Goal: Check status: Check status

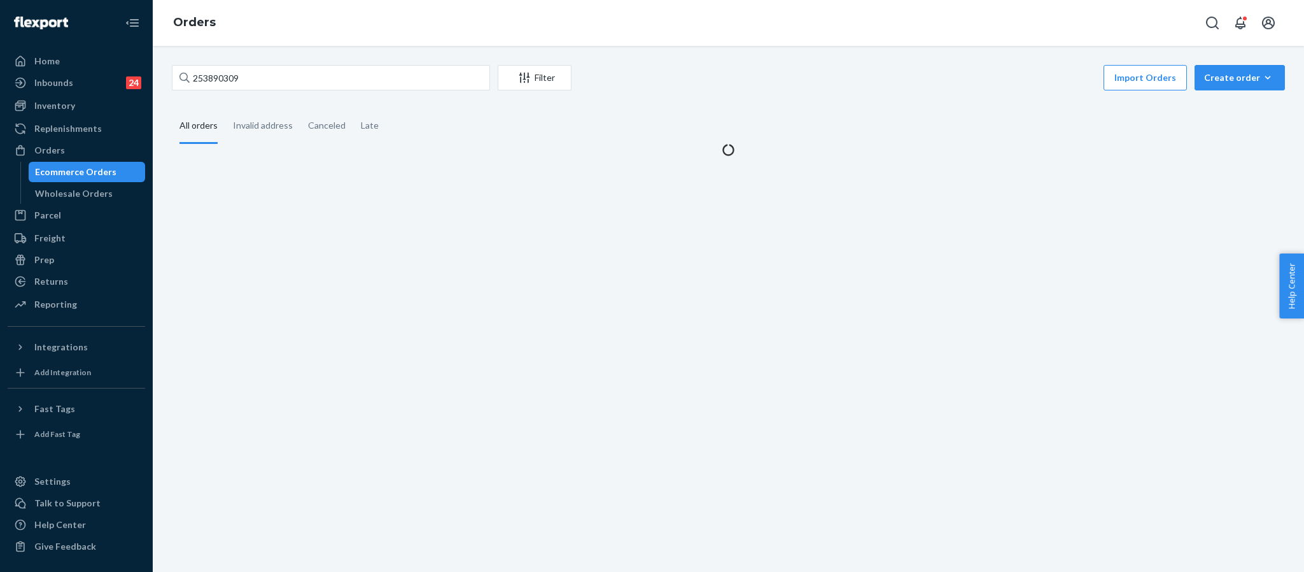
drag, startPoint x: 348, startPoint y: 90, endPoint x: 187, endPoint y: 42, distance: 168.1
click at [187, 42] on div "Orders 253890309 Filter Import Orders Create order Ecommerce order Removal orde…" at bounding box center [728, 286] width 1151 height 572
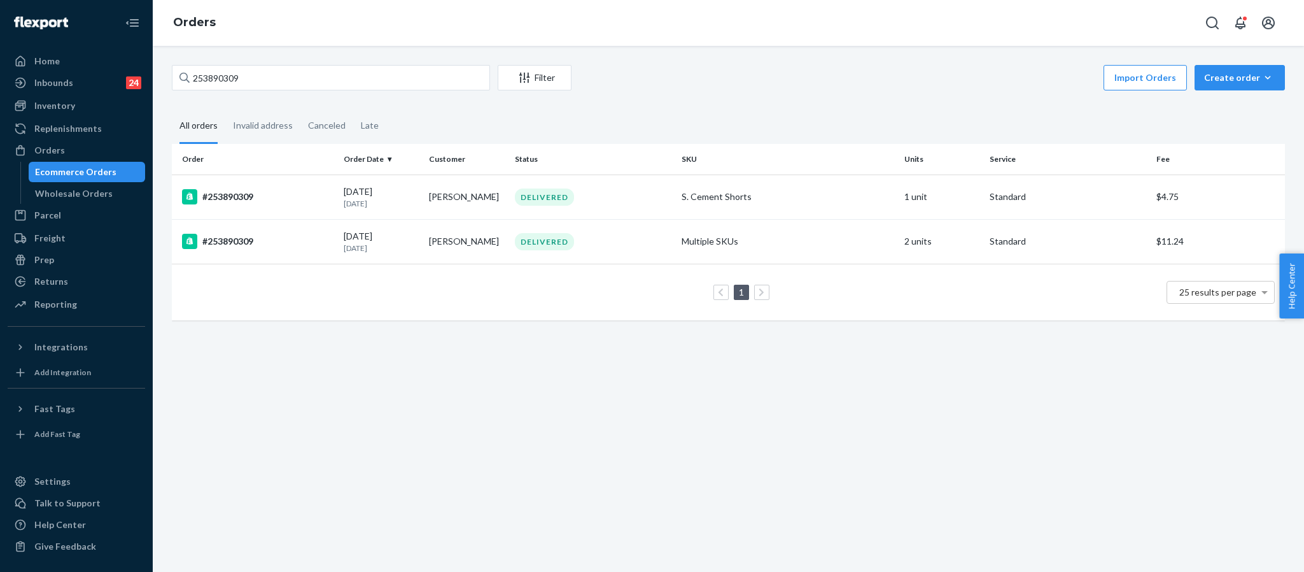
click at [255, 94] on div "253890309 Filter Import Orders Create order Ecommerce order Removal order All o…" at bounding box center [728, 199] width 1132 height 268
drag, startPoint x: 258, startPoint y: 73, endPoint x: 116, endPoint y: 60, distance: 141.9
click at [116, 60] on div "Home Inbounds 24 Shipping Plans Problems 24 Inventory Products Replenishments O…" at bounding box center [652, 286] width 1304 height 572
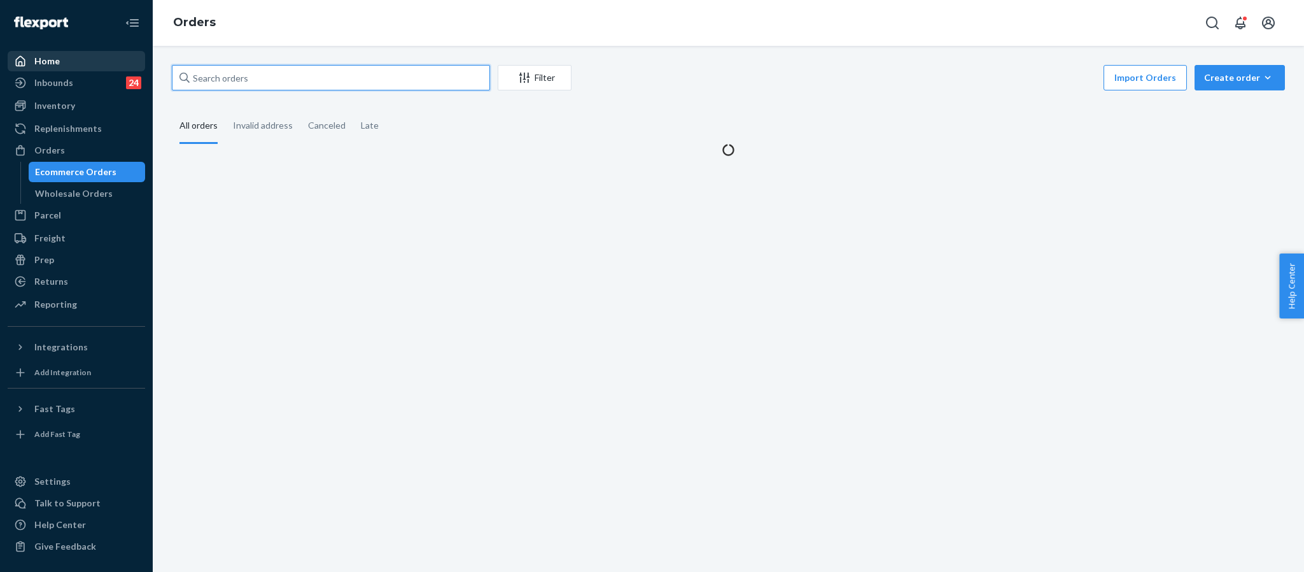
paste input "255330975"
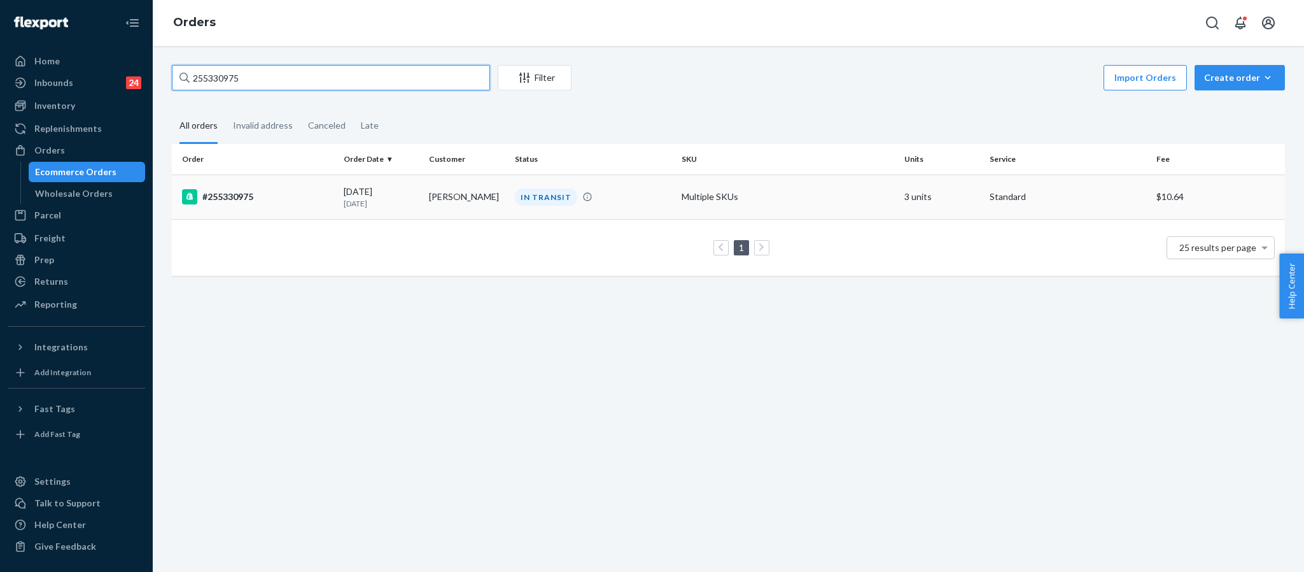
type input "255330975"
click at [223, 208] on td "#255330975" at bounding box center [255, 196] width 167 height 45
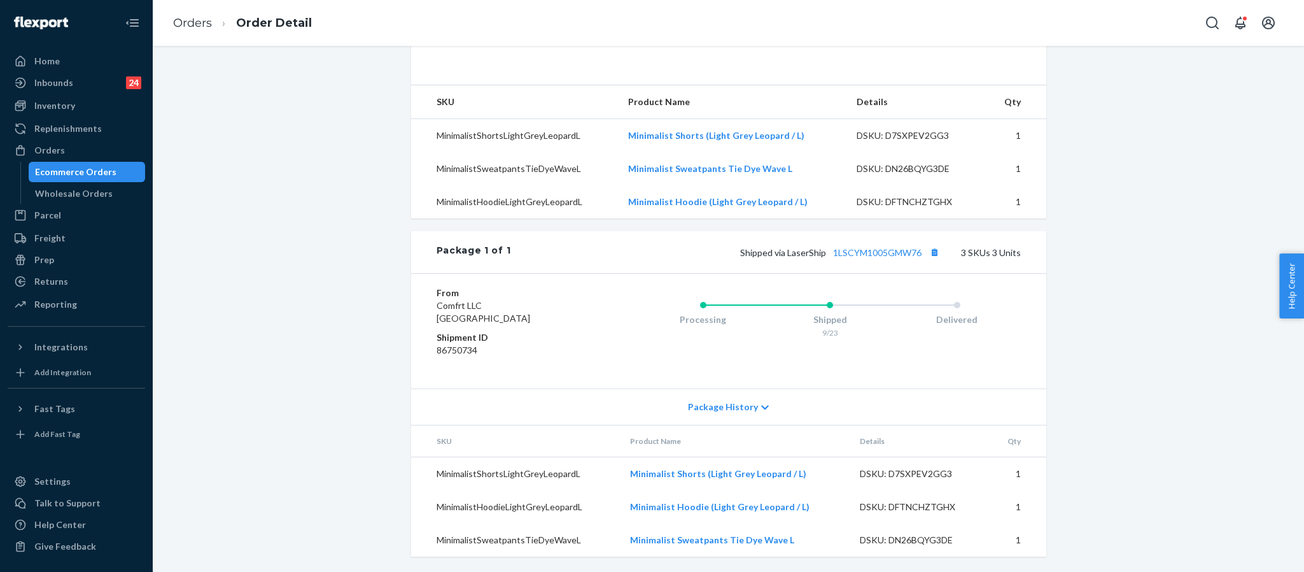
scroll to position [407, 0]
click at [890, 246] on div "Shipped via LaserShip 1LSCYM1005GMW76 3 SKUs 3 Units" at bounding box center [765, 252] width 510 height 17
click at [881, 250] on link "1LSCYM1005GMW76" at bounding box center [877, 252] width 88 height 11
click at [189, 20] on link "Orders" at bounding box center [192, 23] width 39 height 14
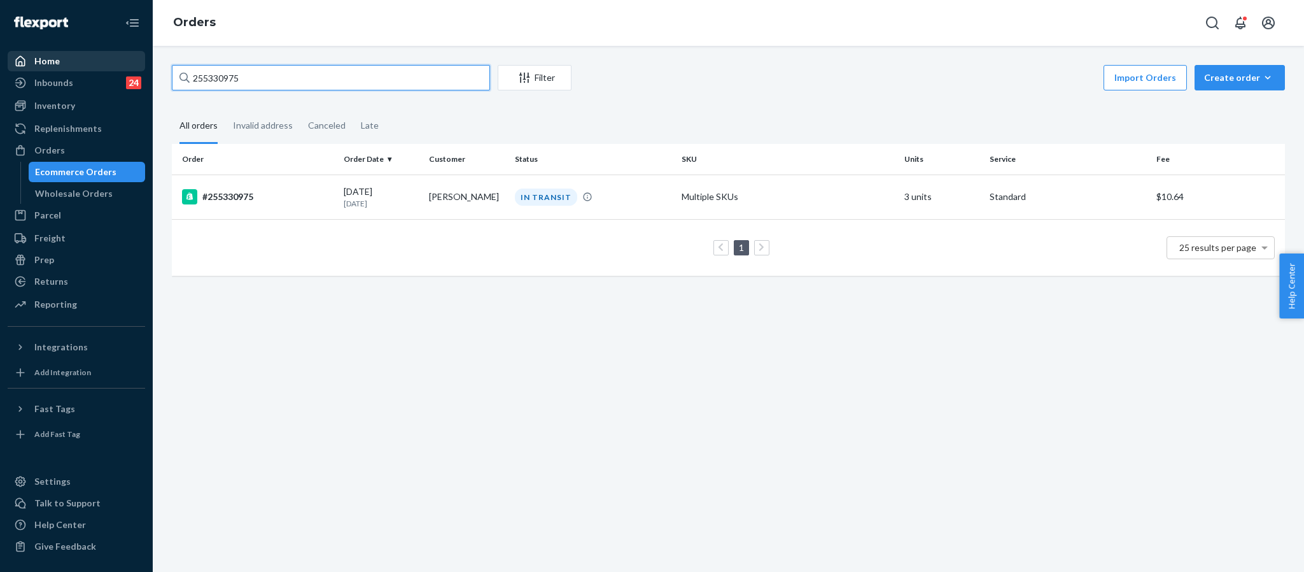
drag, startPoint x: 274, startPoint y: 69, endPoint x: 59, endPoint y: 57, distance: 214.8
click at [59, 57] on div "Home Inbounds 24 Shipping Plans Problems 24 Inventory Products Replenishments O…" at bounding box center [652, 286] width 1304 height 572
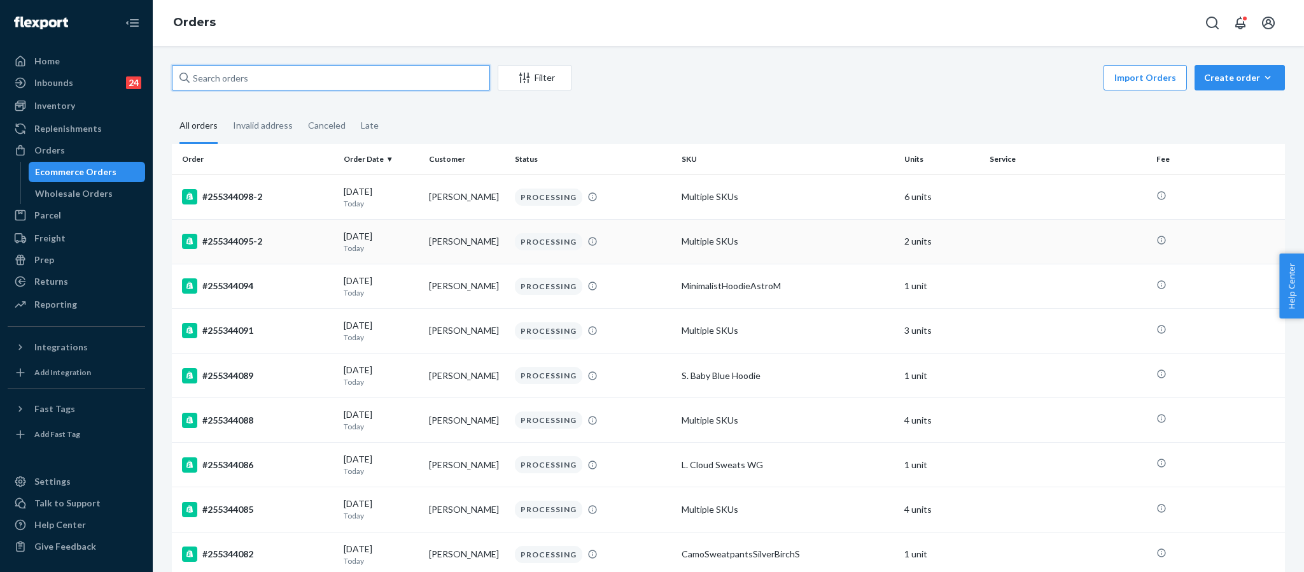
paste input "255330919"
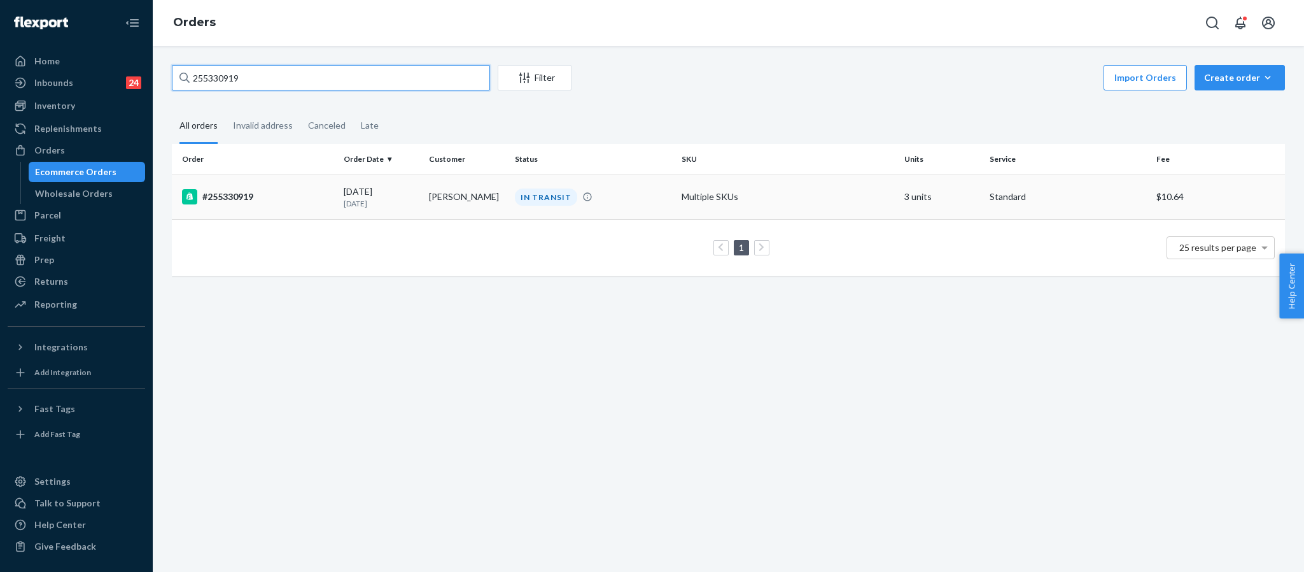
type input "255330919"
click at [246, 197] on div "#255330919" at bounding box center [257, 196] width 151 height 15
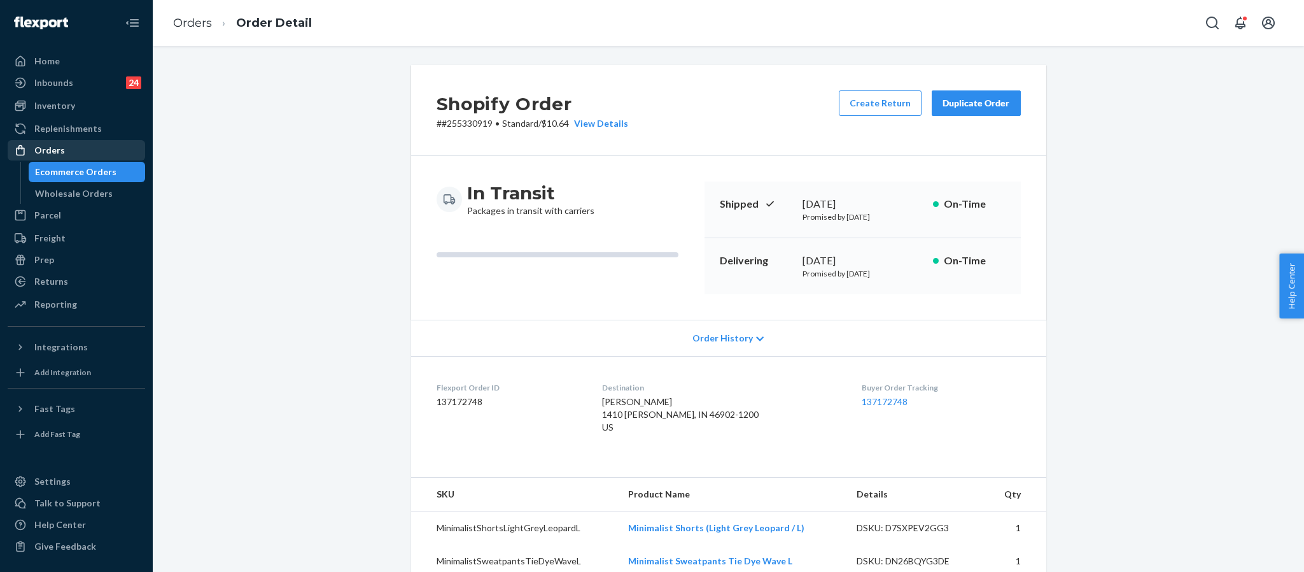
click at [69, 146] on div "Orders" at bounding box center [76, 150] width 135 height 18
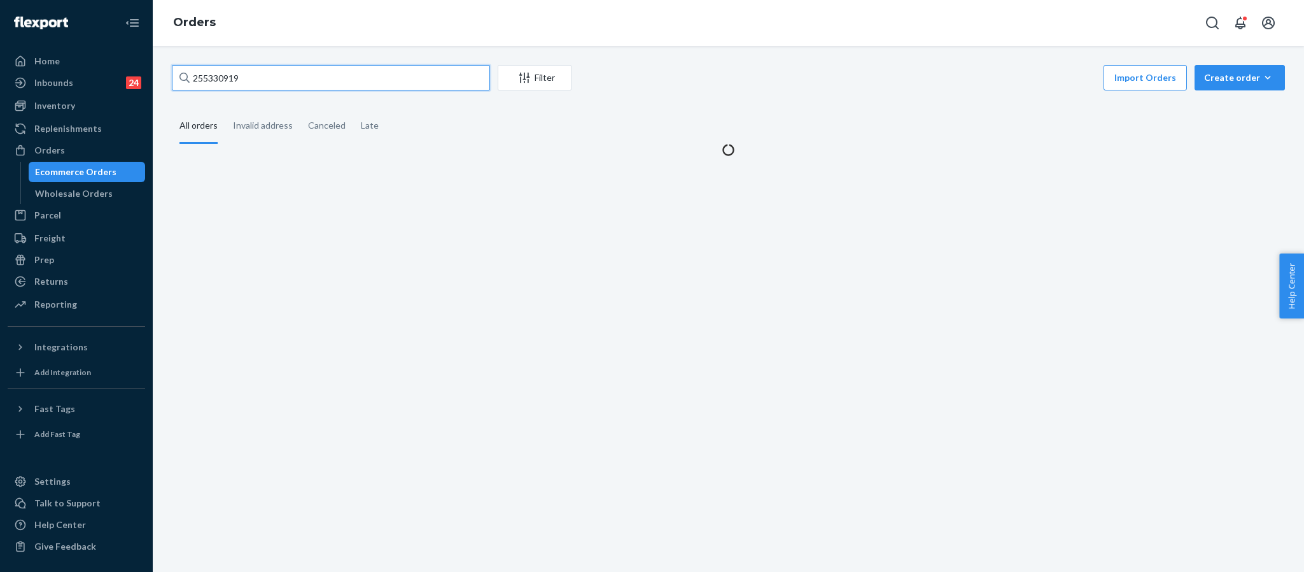
drag, startPoint x: 275, startPoint y: 84, endPoint x: 174, endPoint y: 84, distance: 100.6
click at [174, 84] on input "255330919" at bounding box center [331, 77] width 318 height 25
paste input "SJIQG7JOLX"
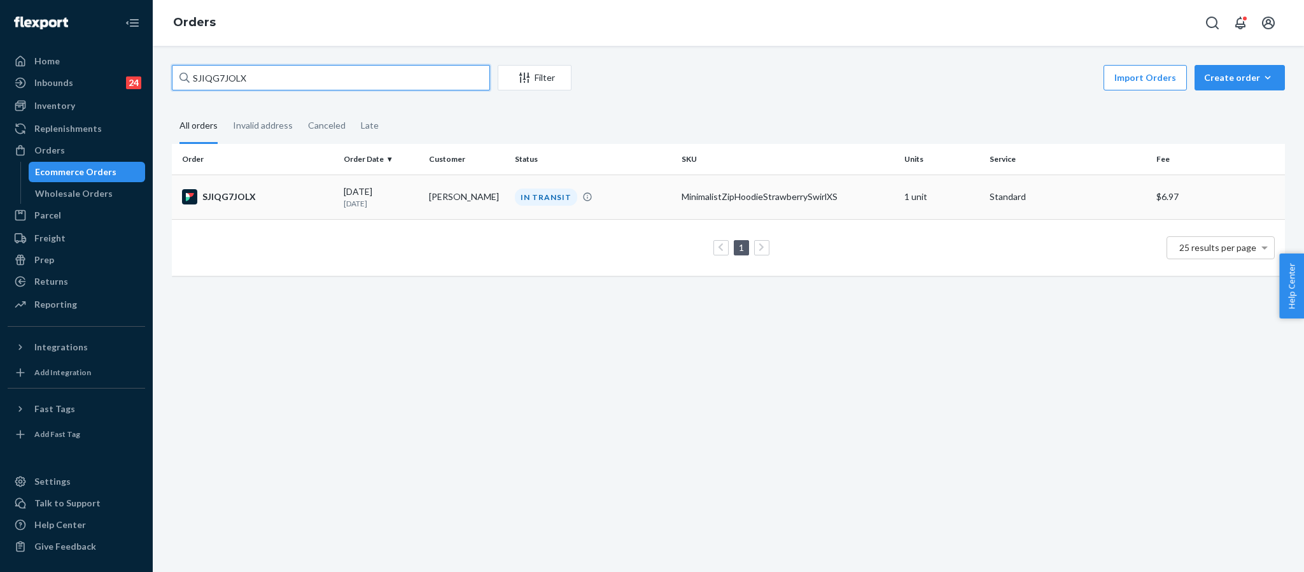
type input "SJIQG7JOLX"
click at [237, 197] on div "SJIQG7JOLX" at bounding box center [257, 196] width 151 height 15
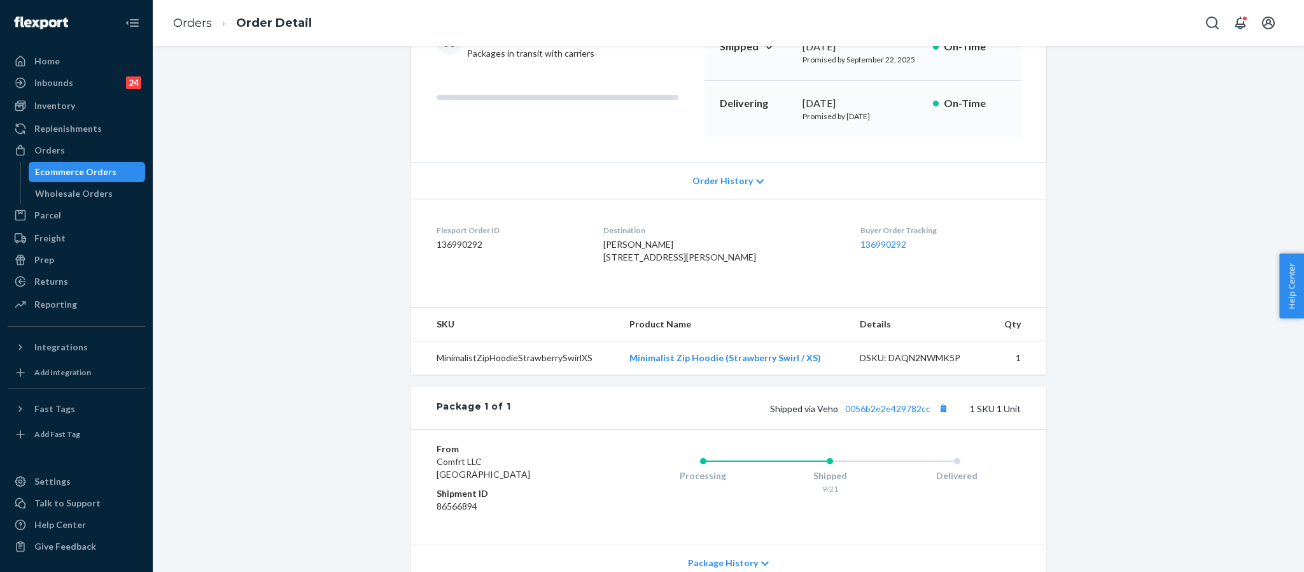
scroll to position [275, 0]
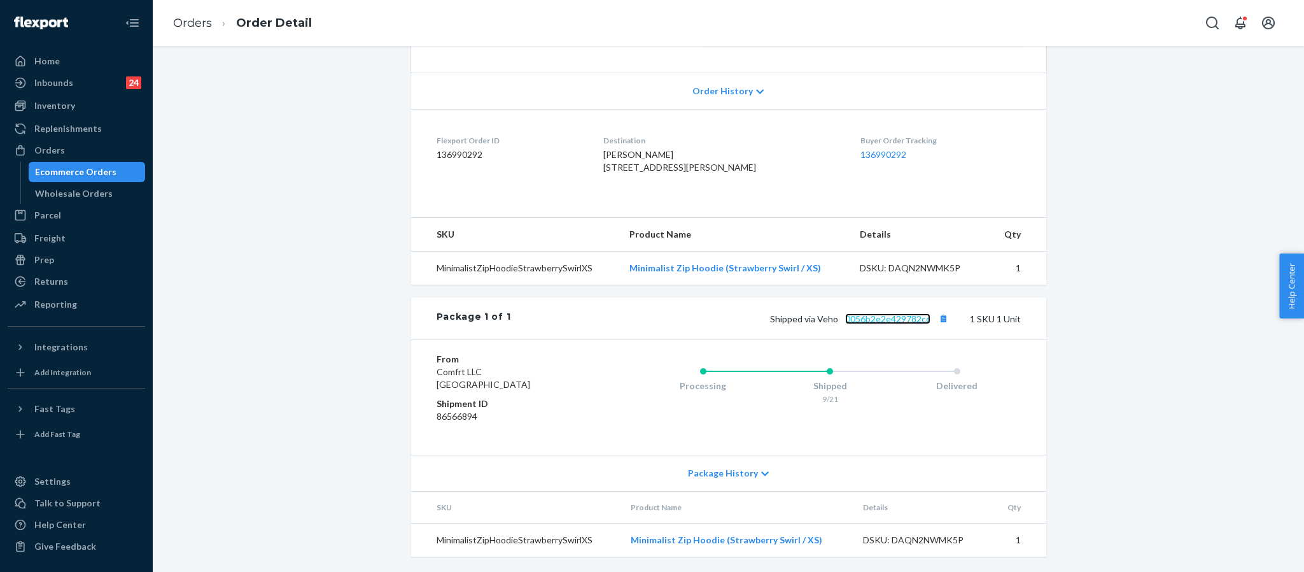
click at [913, 318] on link "0056b2e2e429782cc" at bounding box center [887, 318] width 85 height 11
drag, startPoint x: 927, startPoint y: 319, endPoint x: 839, endPoint y: 320, distance: 87.8
click at [839, 320] on span "Shipped via Veho 0056b2e2e429782cc" at bounding box center [861, 318] width 182 height 11
copy link "0056b2e2e429782cc"
click at [55, 153] on div "Orders" at bounding box center [49, 150] width 31 height 13
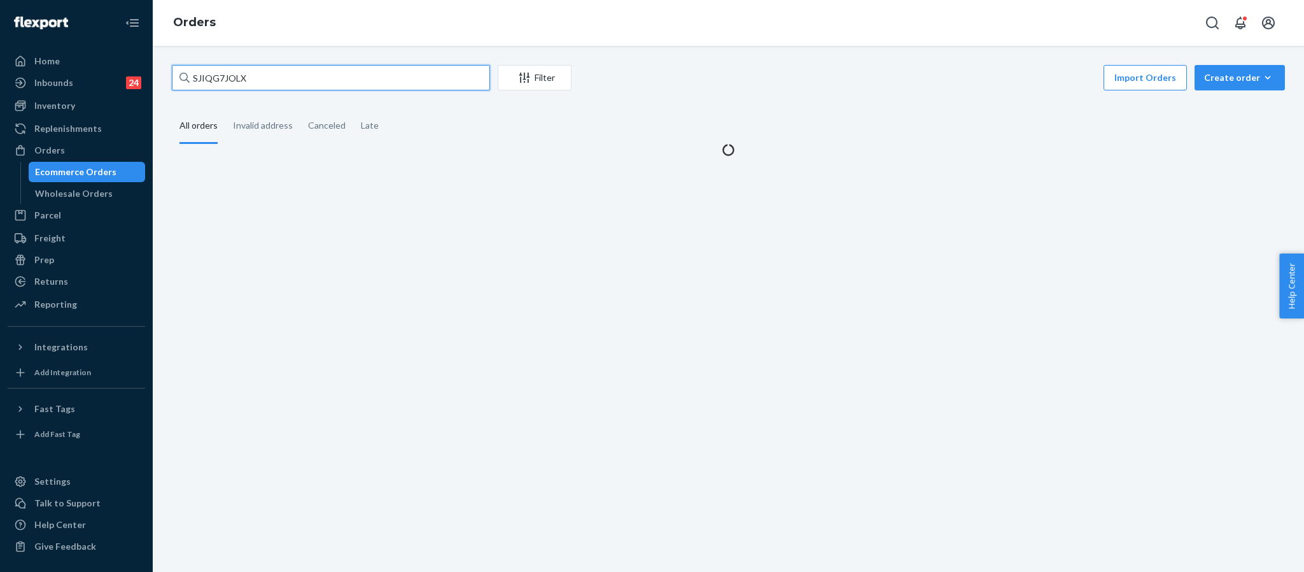
drag, startPoint x: 258, startPoint y: 76, endPoint x: 155, endPoint y: 67, distance: 103.6
click at [158, 71] on div "SJIQG7JOLX Filter Import Orders Create order Ecommerce order Removal order All …" at bounding box center [728, 309] width 1151 height 526
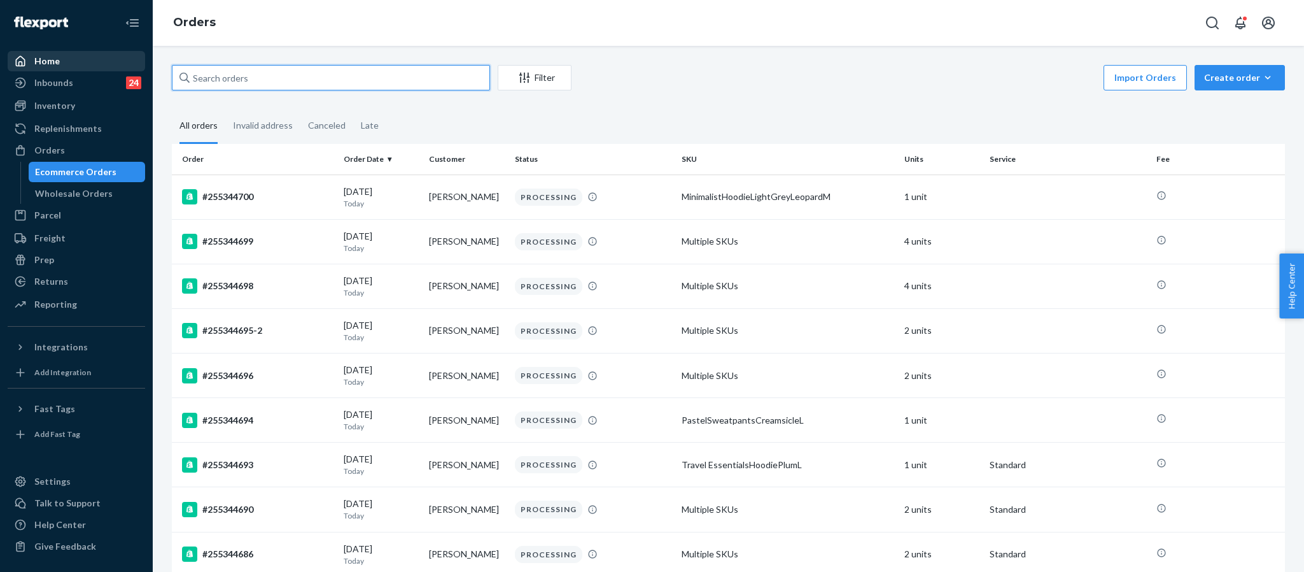
paste input "255338158"
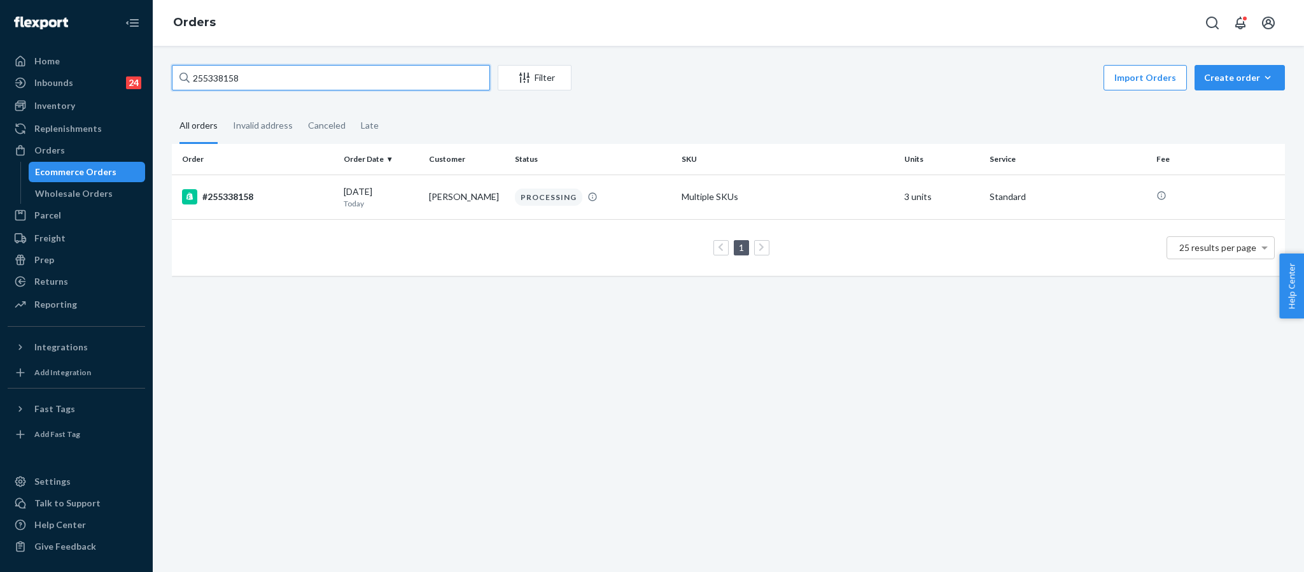
type input "255338158"
drag, startPoint x: 310, startPoint y: 74, endPoint x: 0, endPoint y: 25, distance: 313.9
click at [0, 25] on div "Home Inbounds 24 Shipping Plans Problems 24 Inventory Products Replenishments O…" at bounding box center [652, 286] width 1304 height 572
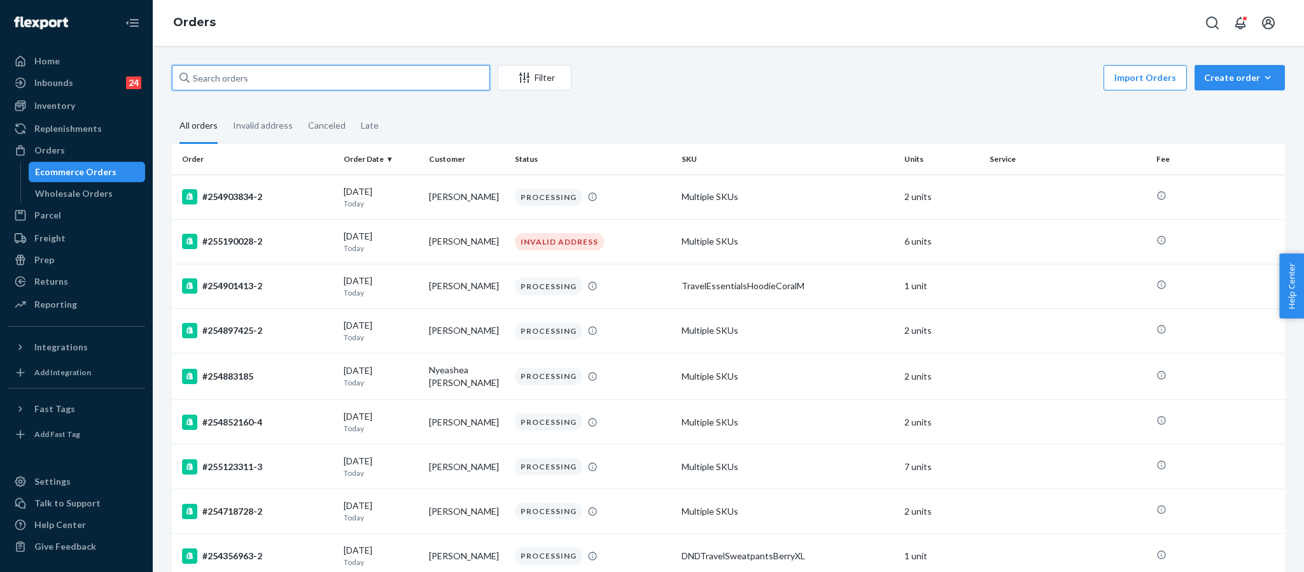
paste input "255285720"
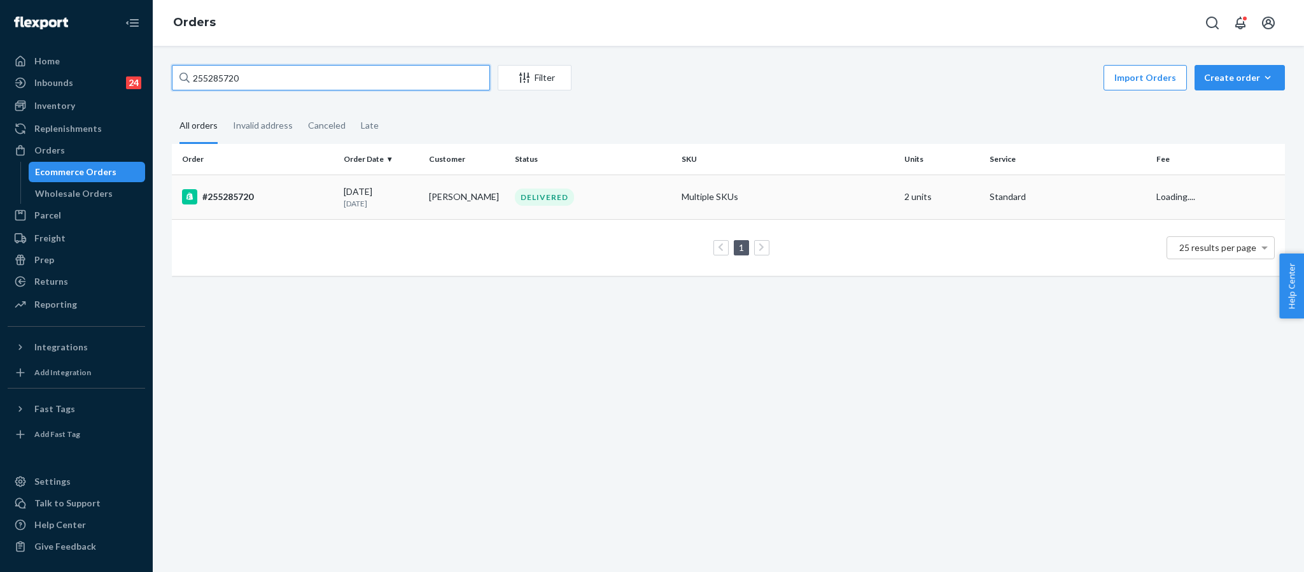
type input "255285720"
click at [235, 195] on div "#255285720" at bounding box center [257, 196] width 151 height 15
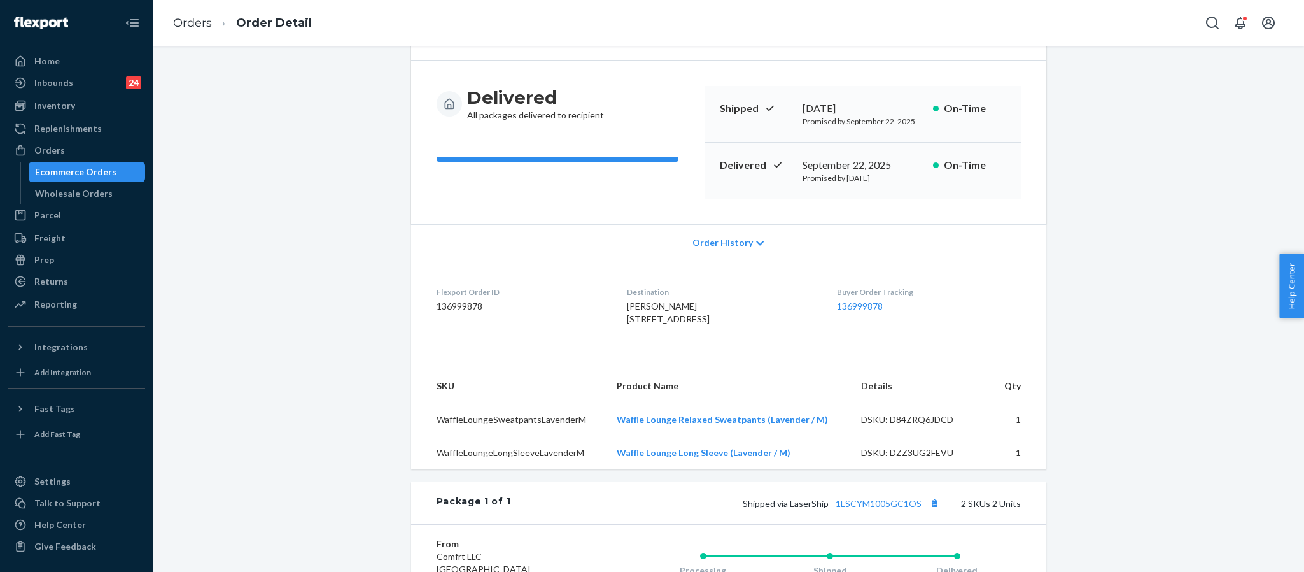
scroll to position [341, 0]
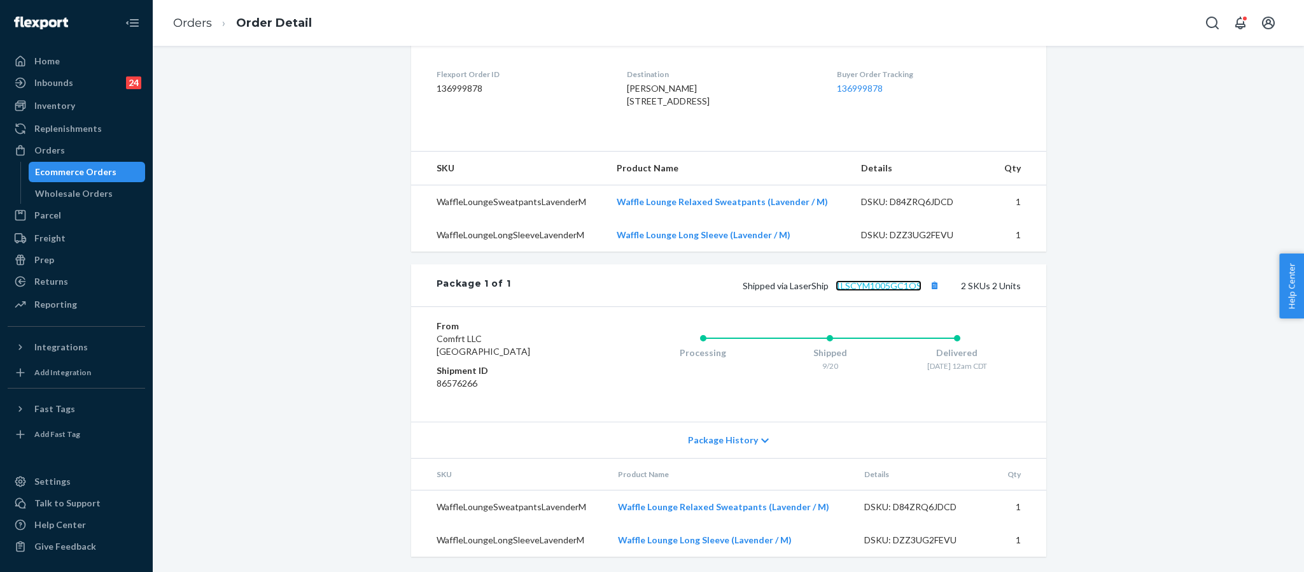
click at [892, 283] on link "1LSCYM1005GC1OS" at bounding box center [879, 285] width 86 height 11
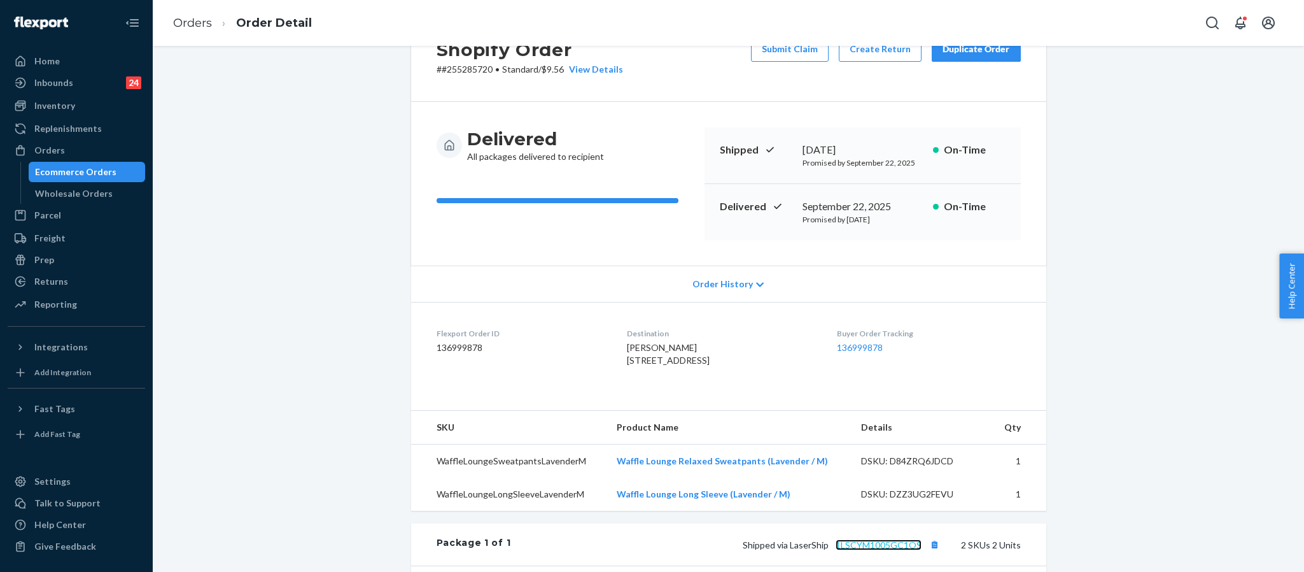
scroll to position [0, 0]
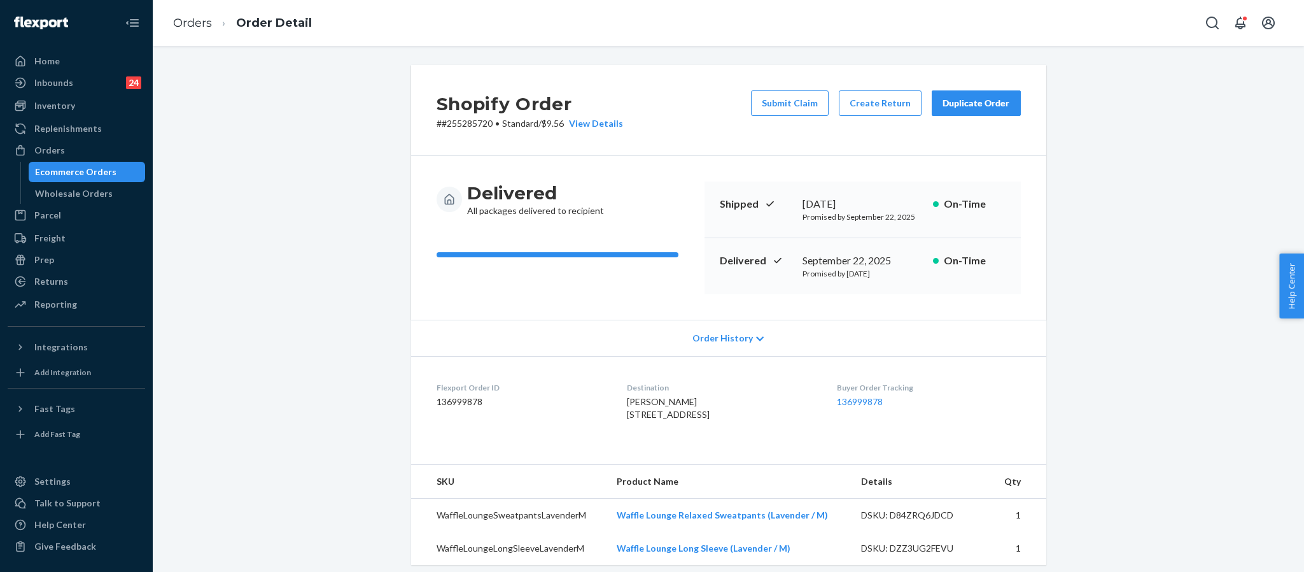
drag, startPoint x: 614, startPoint y: 418, endPoint x: 687, endPoint y: 426, distance: 74.2
click at [687, 426] on dl "Flexport Order ID 136999878 Destination [PERSON_NAME] [STREET_ADDRESS] US Buyer…" at bounding box center [728, 403] width 635 height 95
copy span "[STREET_ADDRESS]"
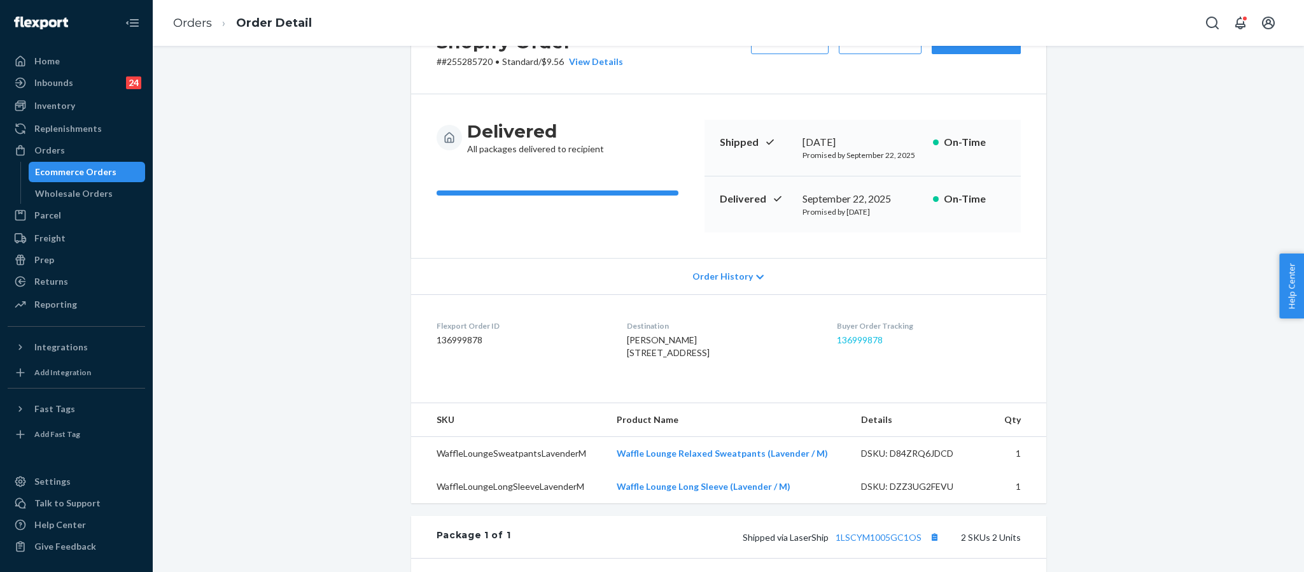
scroll to position [54, 0]
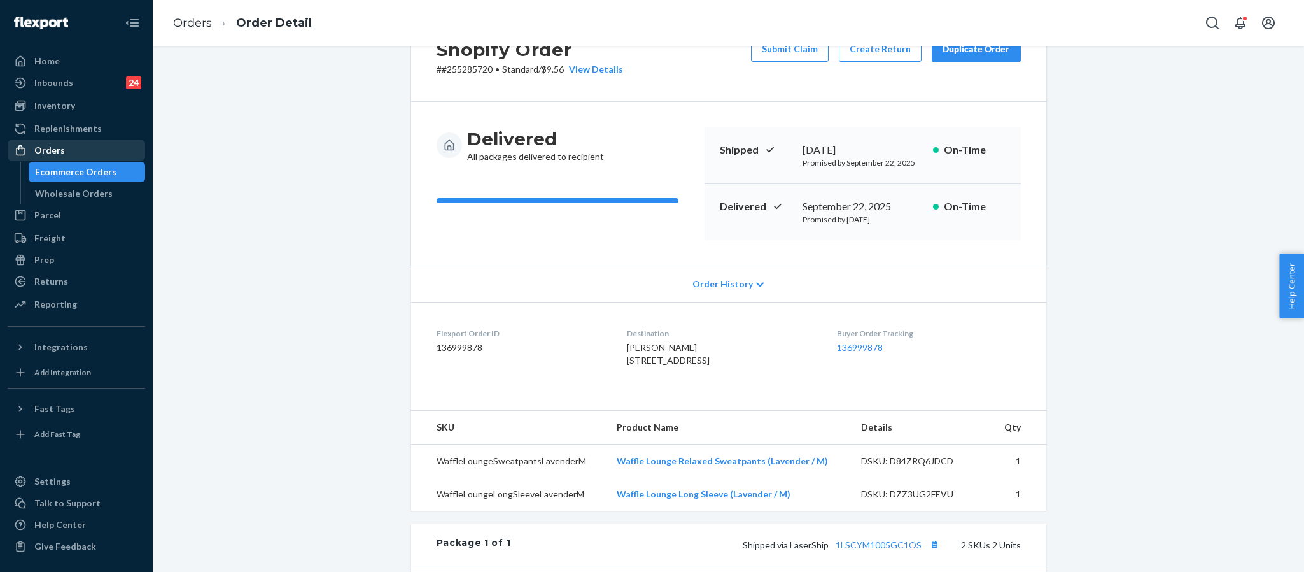
click at [83, 157] on div "Orders" at bounding box center [76, 150] width 135 height 18
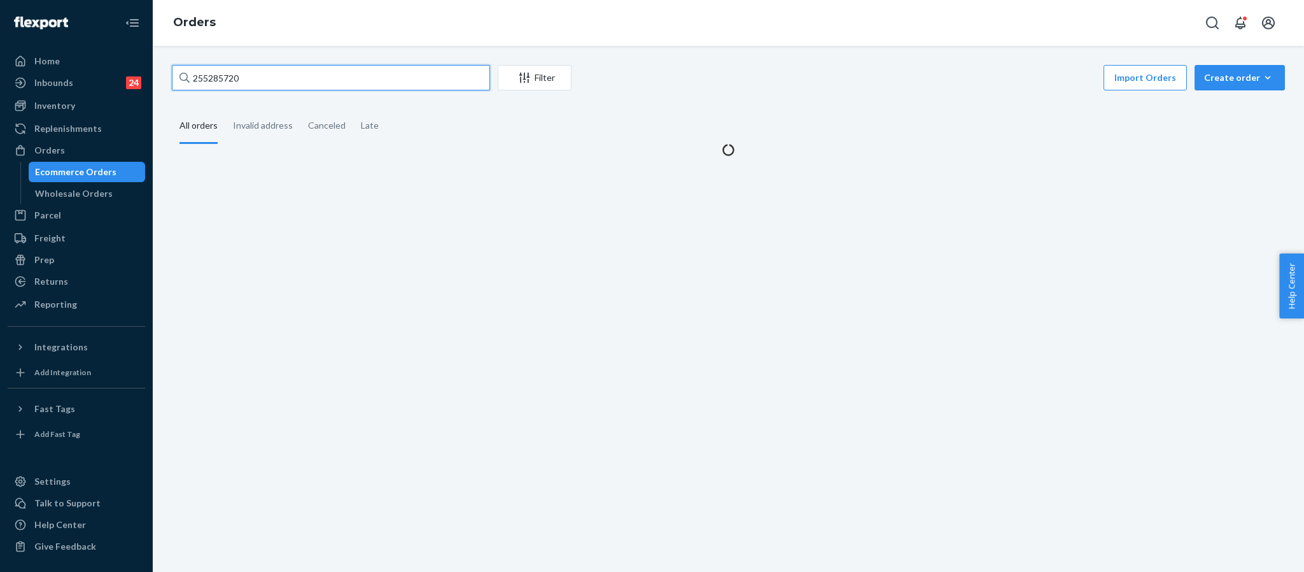
drag, startPoint x: 335, startPoint y: 90, endPoint x: 166, endPoint y: 84, distance: 168.8
click at [166, 84] on div "255285720 Filter Import Orders Create order Ecommerce order Removal order All o…" at bounding box center [728, 110] width 1132 height 91
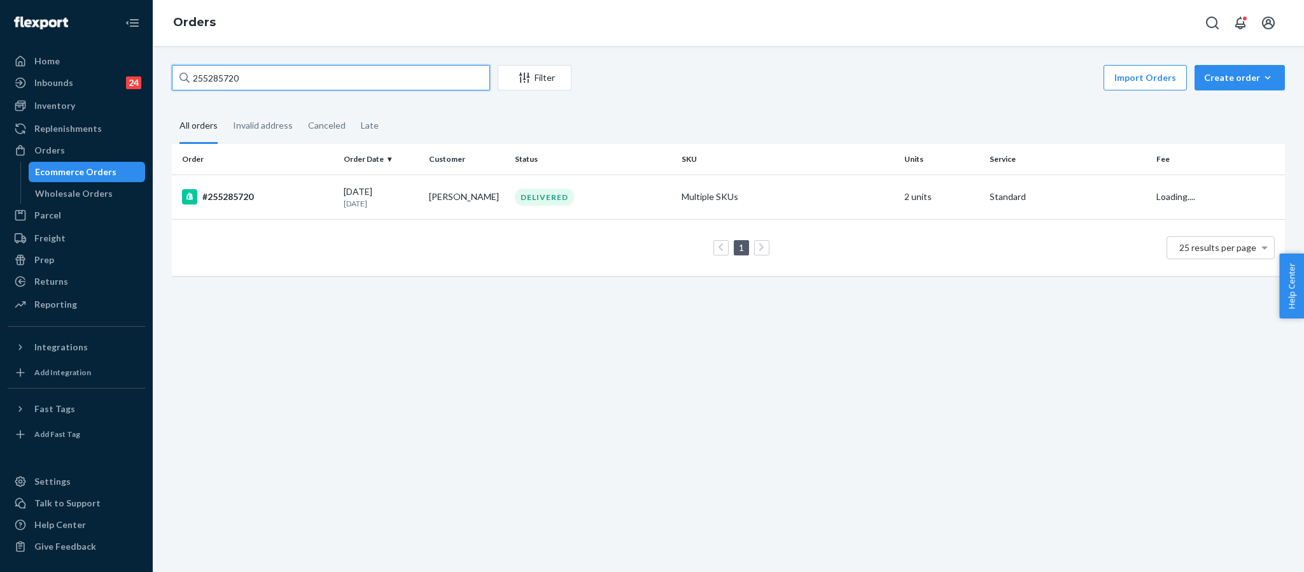
paste input "3293583"
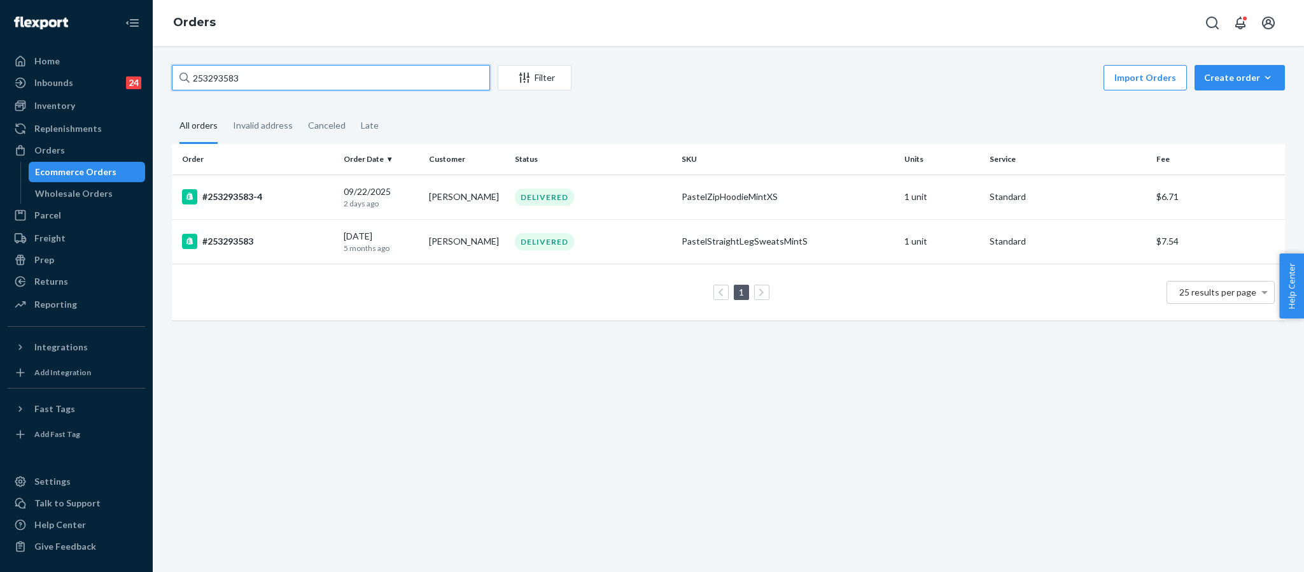
type input "253293583"
click at [242, 197] on div "#253293583-4" at bounding box center [257, 196] width 151 height 15
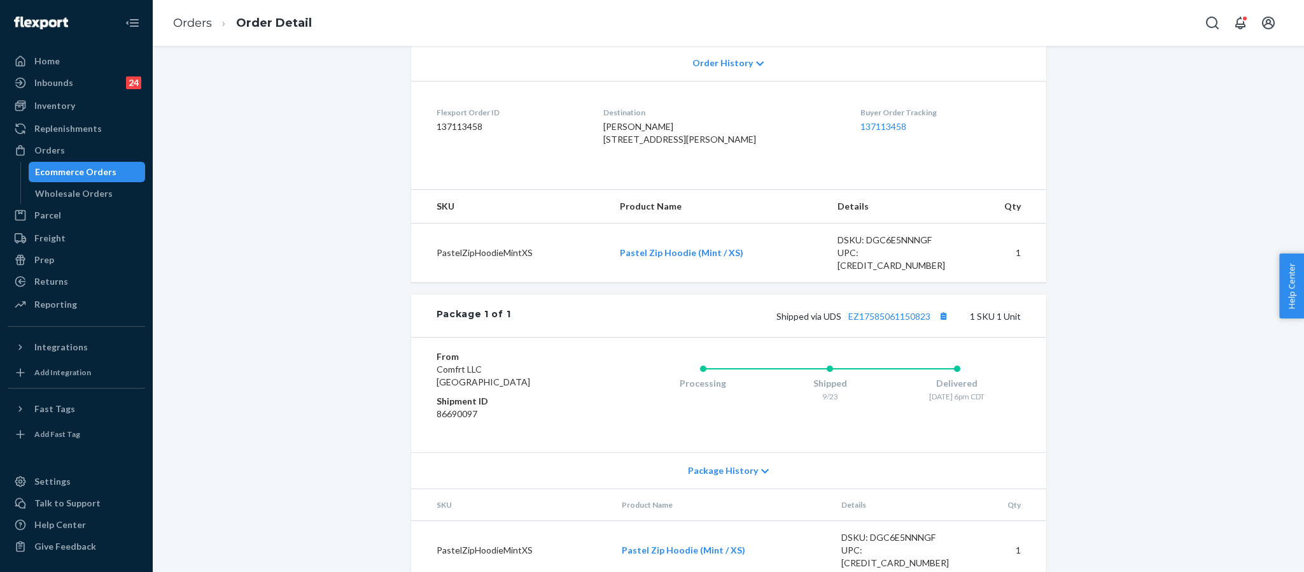
scroll to position [300, 0]
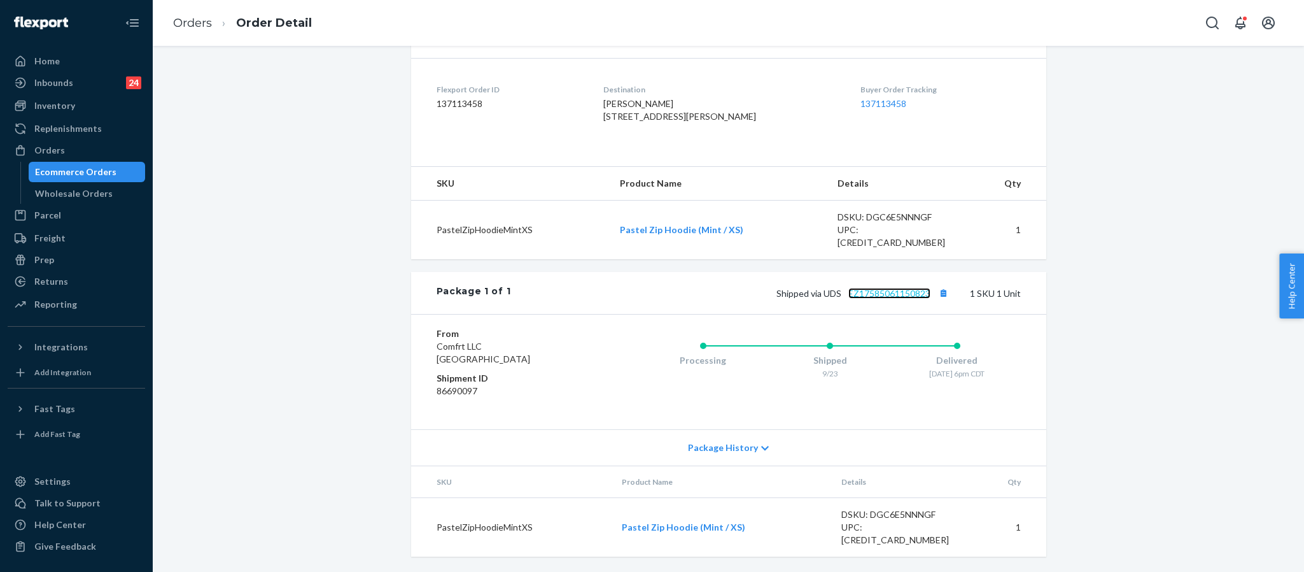
click at [900, 299] on link "EZ17585061150823" at bounding box center [889, 293] width 82 height 11
click at [686, 122] on span "[PERSON_NAME] [STREET_ADDRESS][PERSON_NAME]" at bounding box center [679, 110] width 153 height 24
copy span "60490"
drag, startPoint x: 609, startPoint y: 118, endPoint x: 696, endPoint y: 130, distance: 87.4
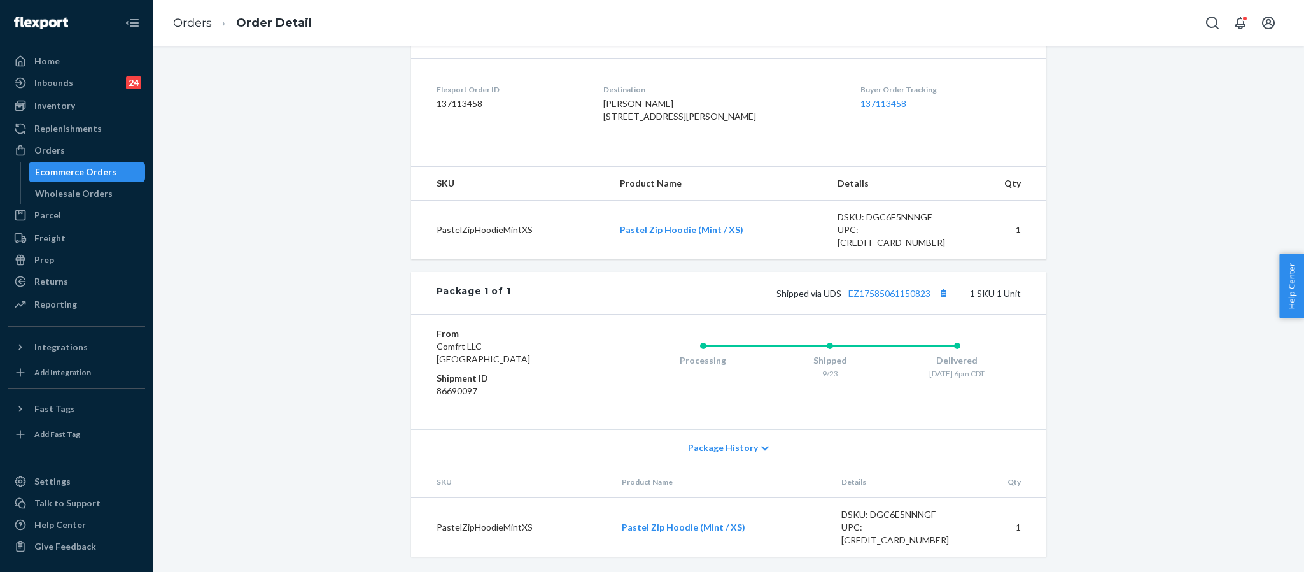
click at [696, 130] on dl "Flexport Order ID 137113458 Destination [PERSON_NAME] [STREET_ADDRESS][PERSON_N…" at bounding box center [728, 105] width 635 height 95
copy span "[STREET_ADDRESS][PERSON_NAME]"
click at [48, 148] on div "Orders" at bounding box center [49, 150] width 31 height 13
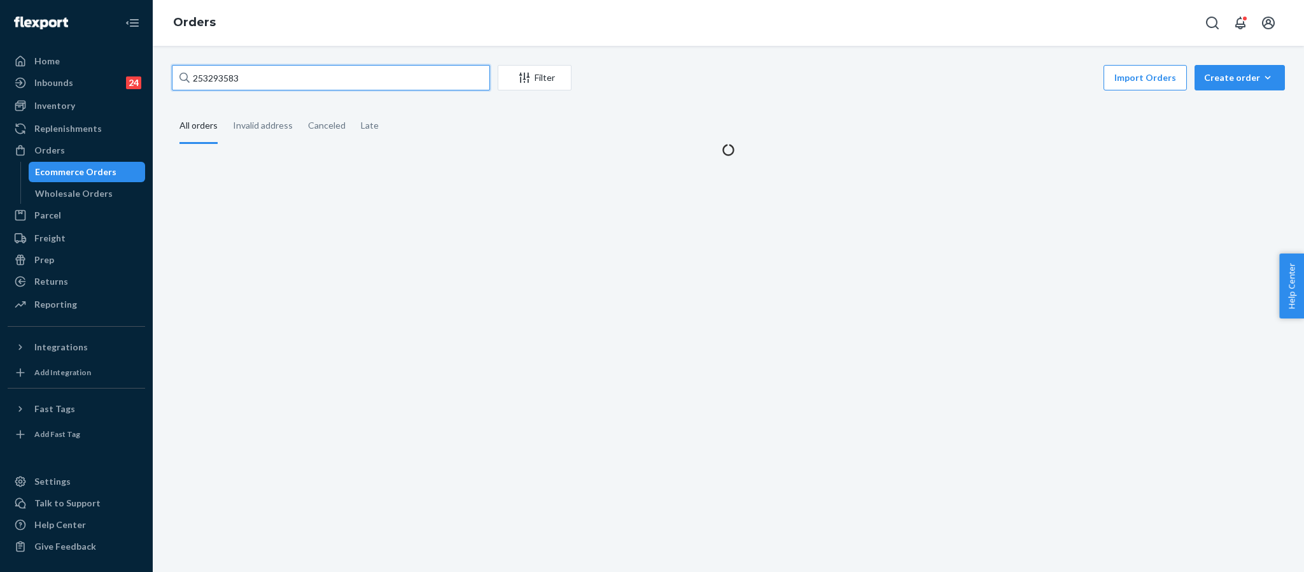
drag, startPoint x: 264, startPoint y: 84, endPoint x: 164, endPoint y: 56, distance: 103.2
click at [174, 55] on div "253293583 Filter Import Orders Create order Ecommerce order Removal order All o…" at bounding box center [728, 309] width 1151 height 526
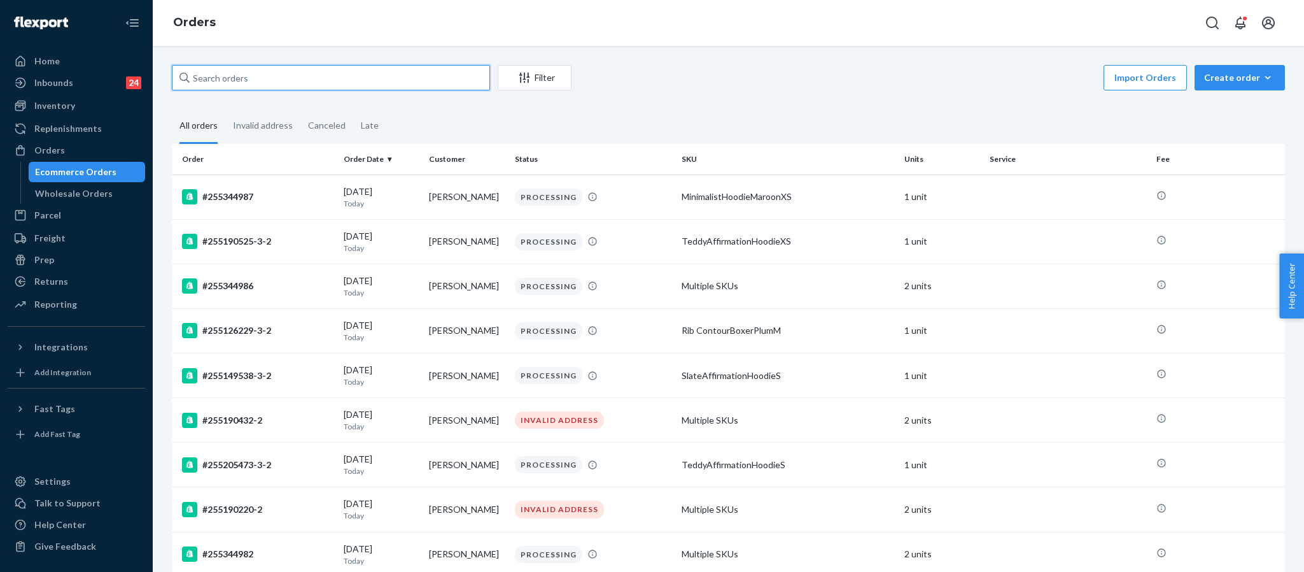
click at [232, 79] on input "text" at bounding box center [331, 77] width 318 height 25
paste input "255081771"
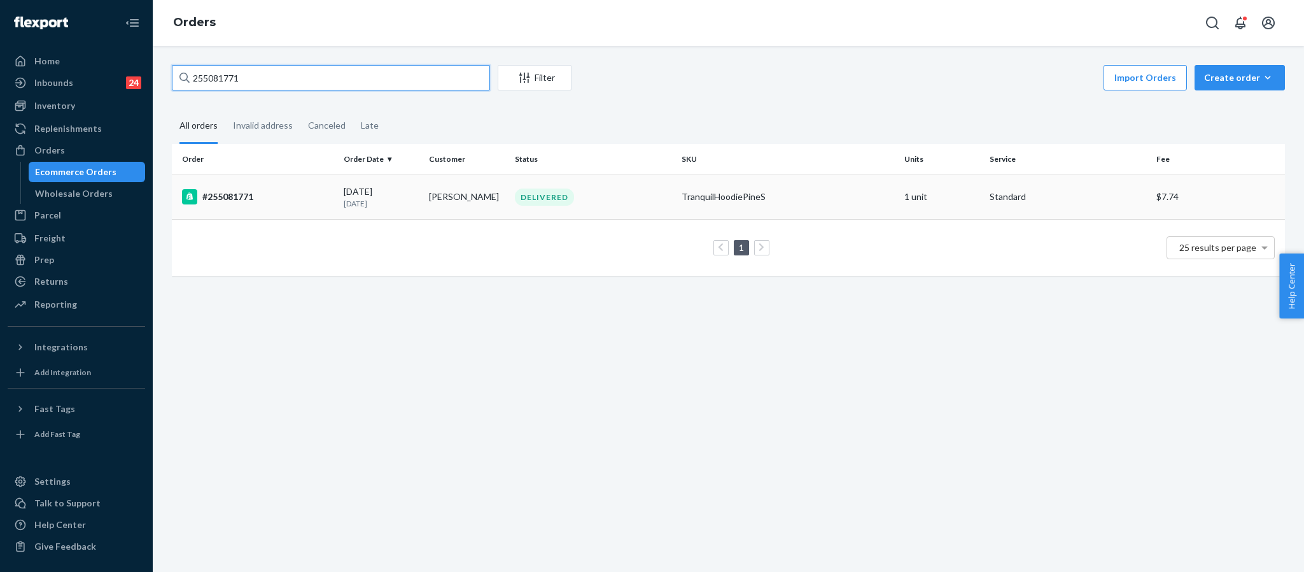
type input "255081771"
click at [237, 197] on div "#255081771" at bounding box center [257, 196] width 151 height 15
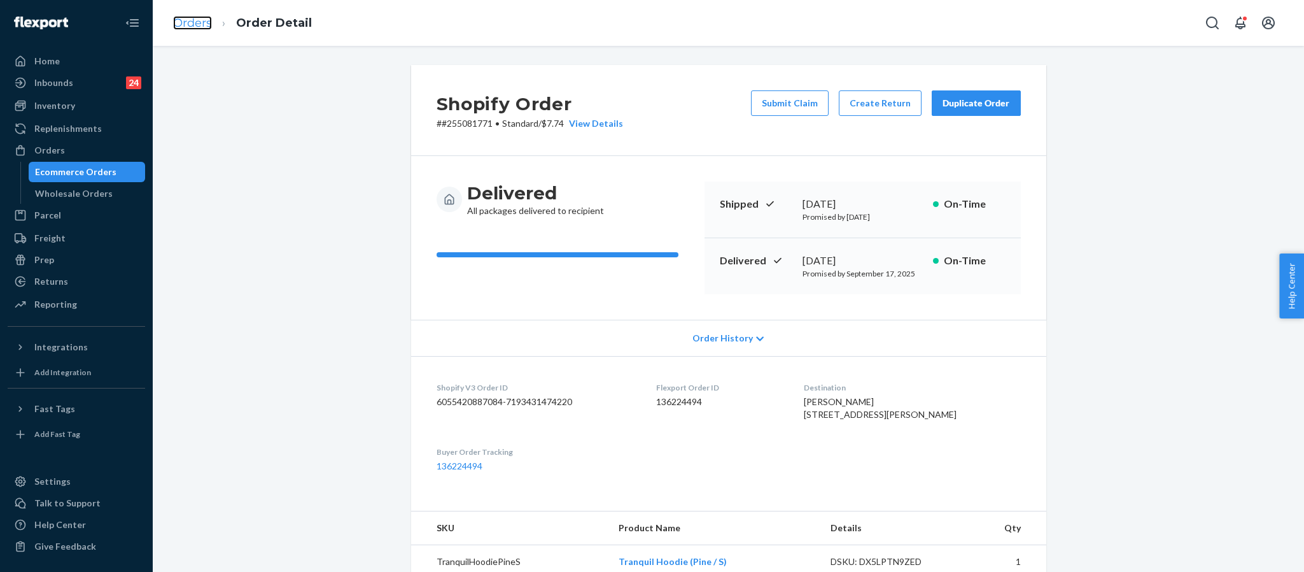
click at [186, 27] on link "Orders" at bounding box center [192, 23] width 39 height 14
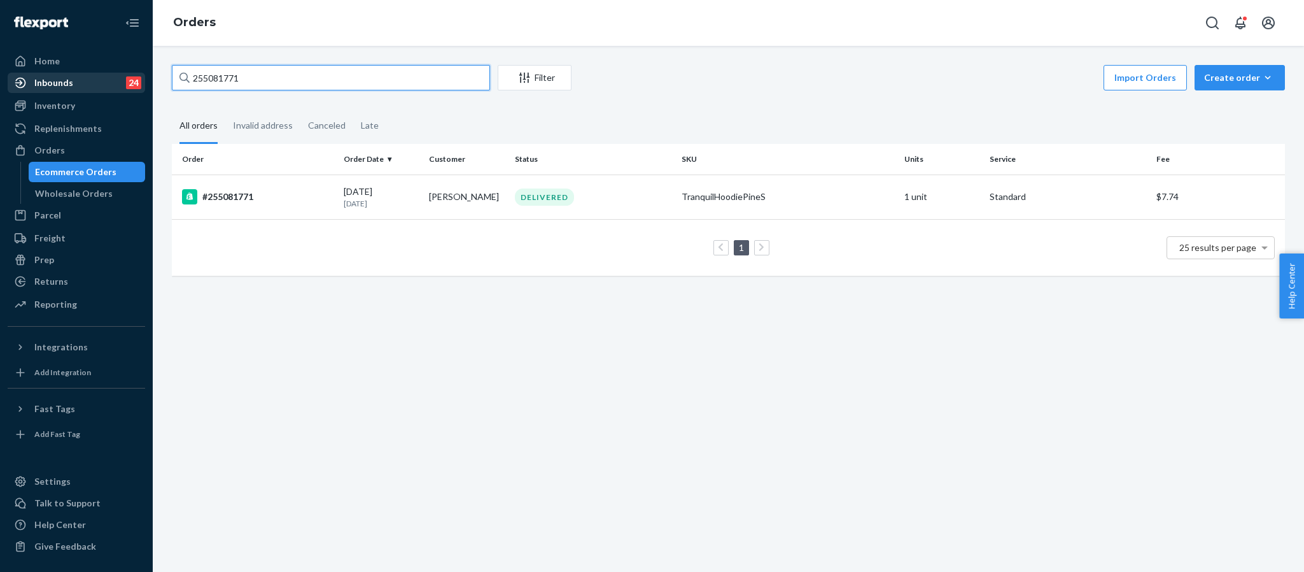
drag, startPoint x: 256, startPoint y: 79, endPoint x: 107, endPoint y: 73, distance: 149.0
click at [107, 73] on div "Home Inbounds 24 Shipping Plans Problems 24 Inventory Products Replenishments O…" at bounding box center [652, 286] width 1304 height 572
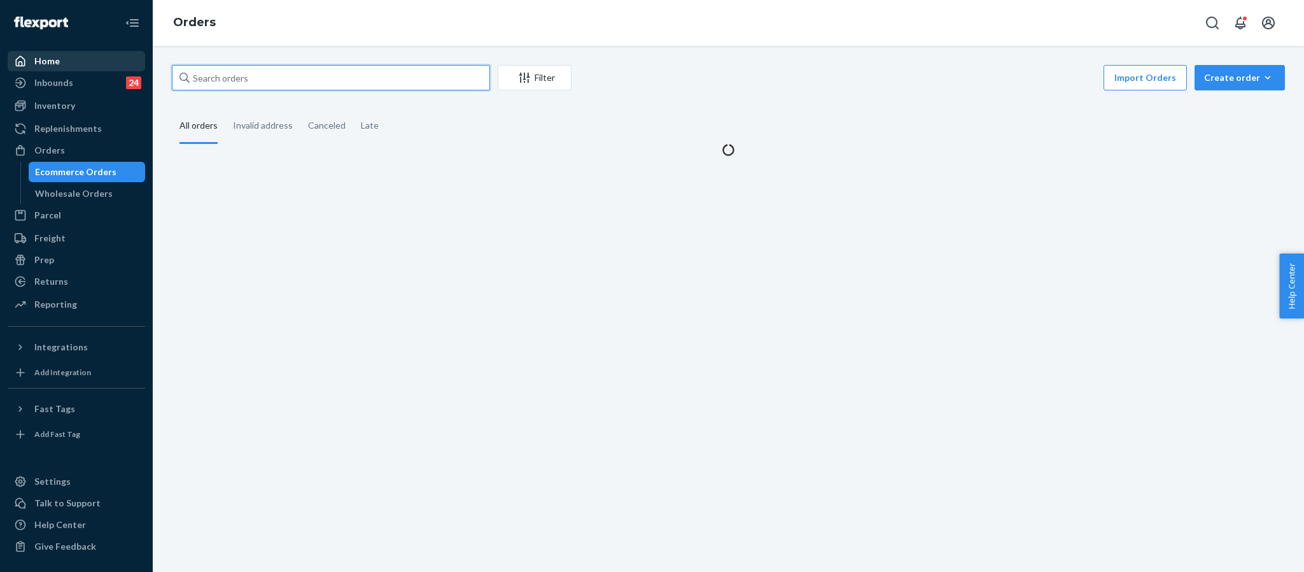
paste input "255081771"
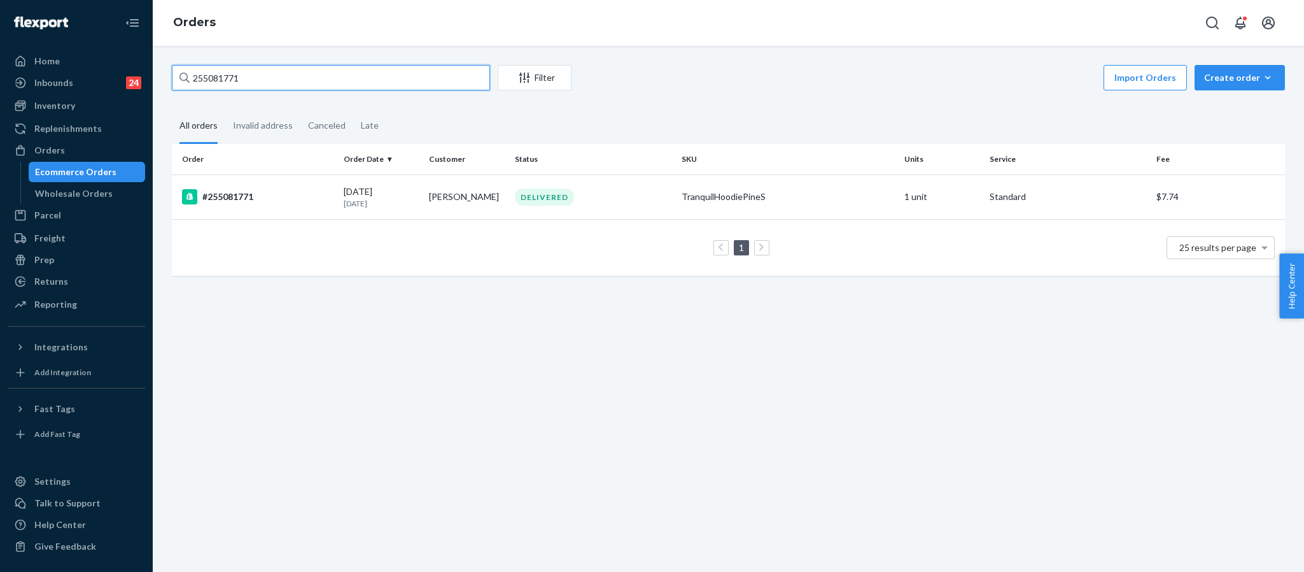
drag, startPoint x: 247, startPoint y: 85, endPoint x: 162, endPoint y: 92, distance: 85.0
click at [162, 92] on div "255081771 Filter Import Orders Create order Ecommerce order Removal order All o…" at bounding box center [728, 176] width 1132 height 223
paste input "195454"
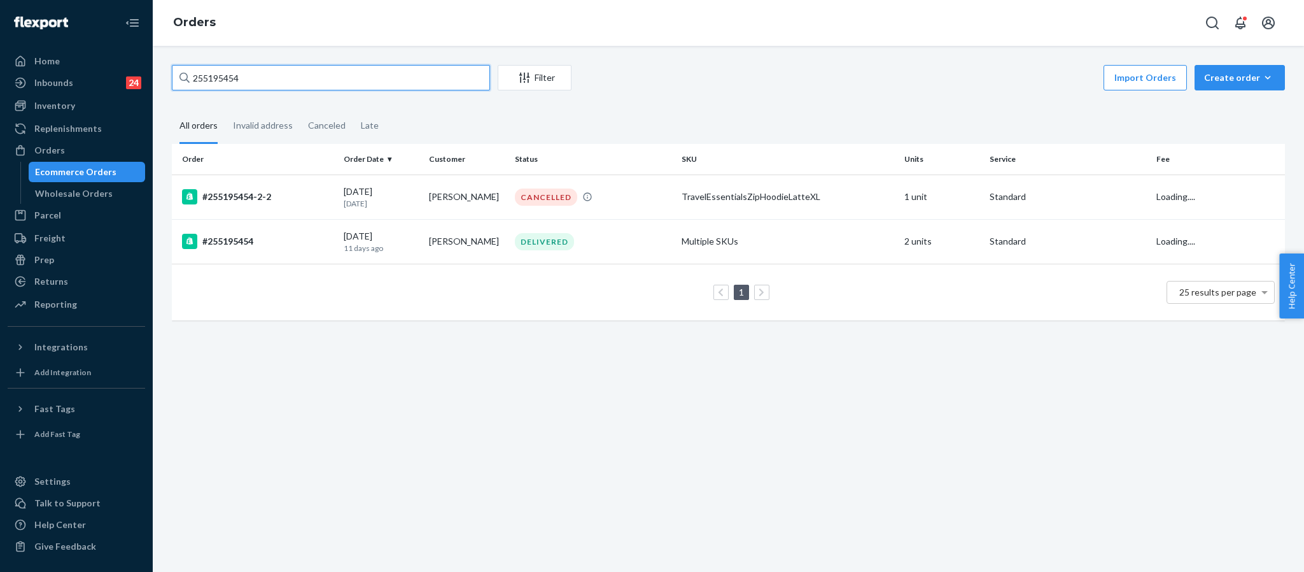
type input "255195454"
drag, startPoint x: 234, startPoint y: 81, endPoint x: 25, endPoint y: 29, distance: 214.4
click at [50, 67] on div "Home Inbounds 24 Shipping Plans Problems 24 Inventory Products Replenishments O…" at bounding box center [652, 286] width 1304 height 572
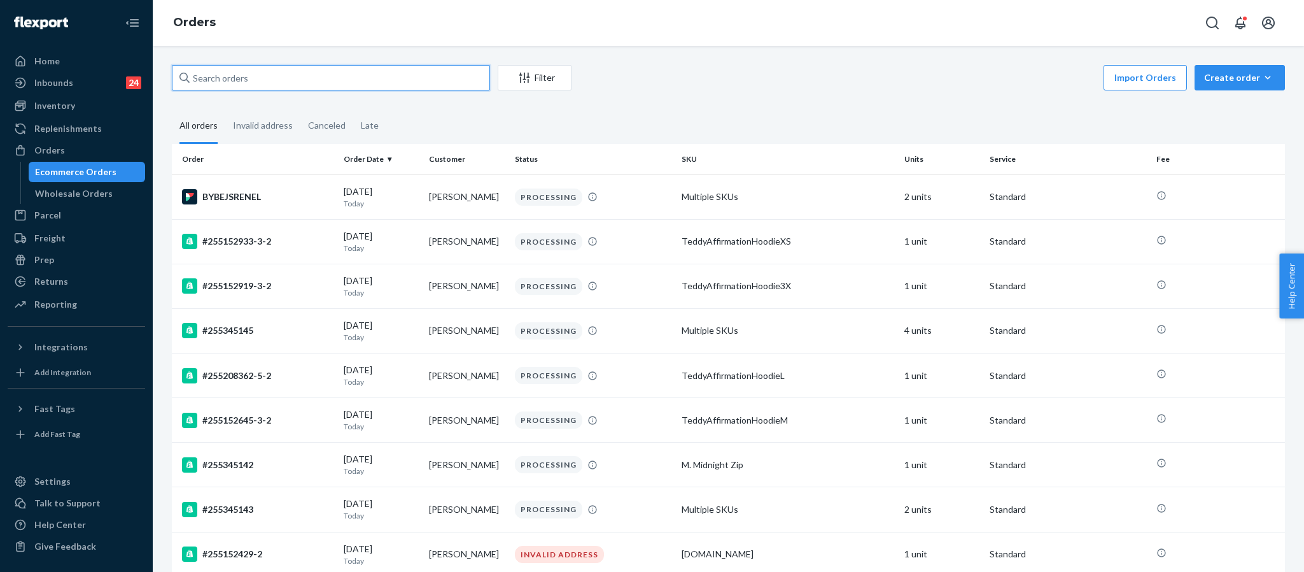
click at [302, 85] on input "text" at bounding box center [331, 77] width 318 height 25
paste input "255265350"
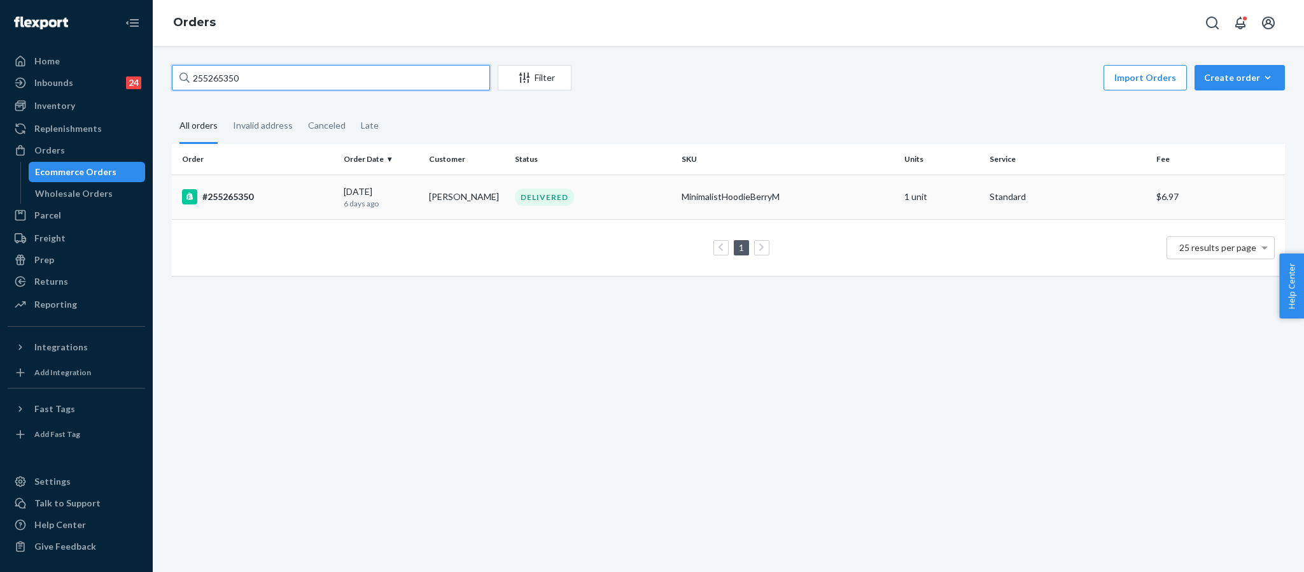
type input "255265350"
click at [246, 199] on div "#255265350" at bounding box center [257, 196] width 151 height 15
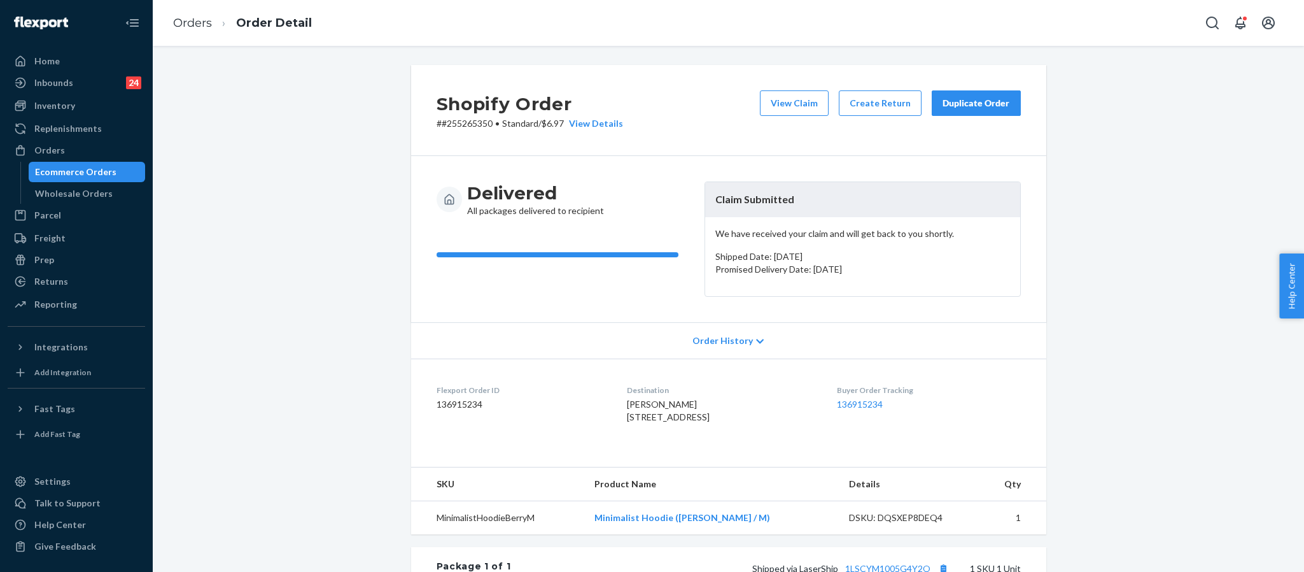
click at [971, 98] on div "Duplicate Order" at bounding box center [976, 103] width 67 height 13
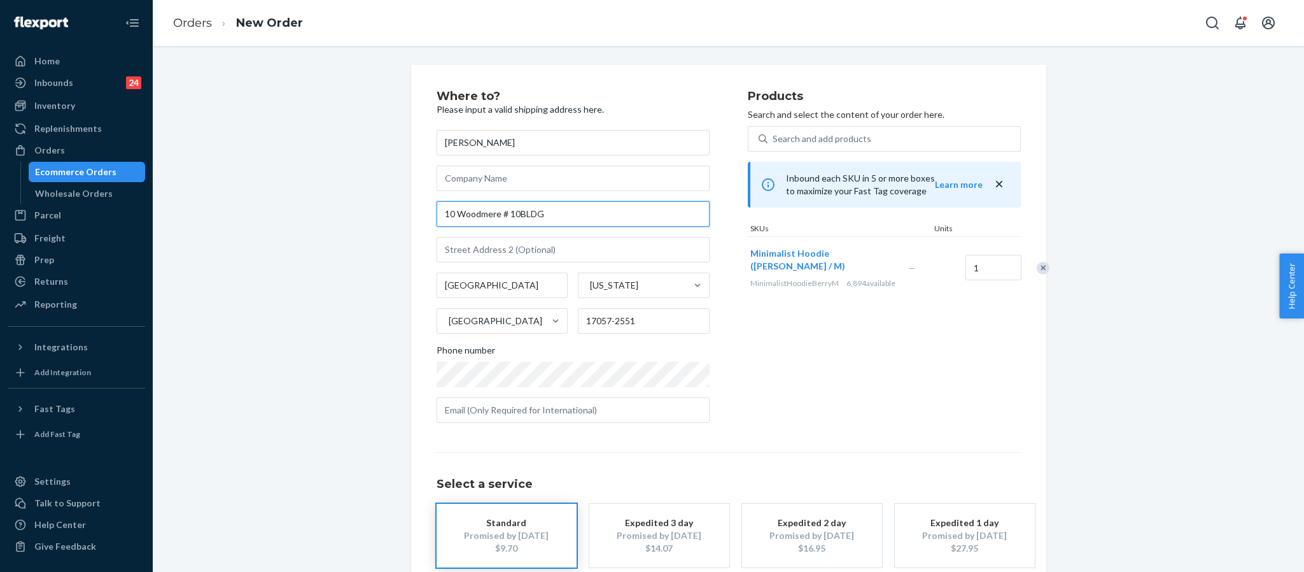
drag, startPoint x: 556, startPoint y: 216, endPoint x: 405, endPoint y: 210, distance: 150.3
click at [411, 210] on div "Where to? Please input a valid shipping address here. [PERSON_NAME] [STREET_ADD…" at bounding box center [728, 354] width 635 height 579
paste input "[STREET_ADDRESS][PERSON_NAME]"
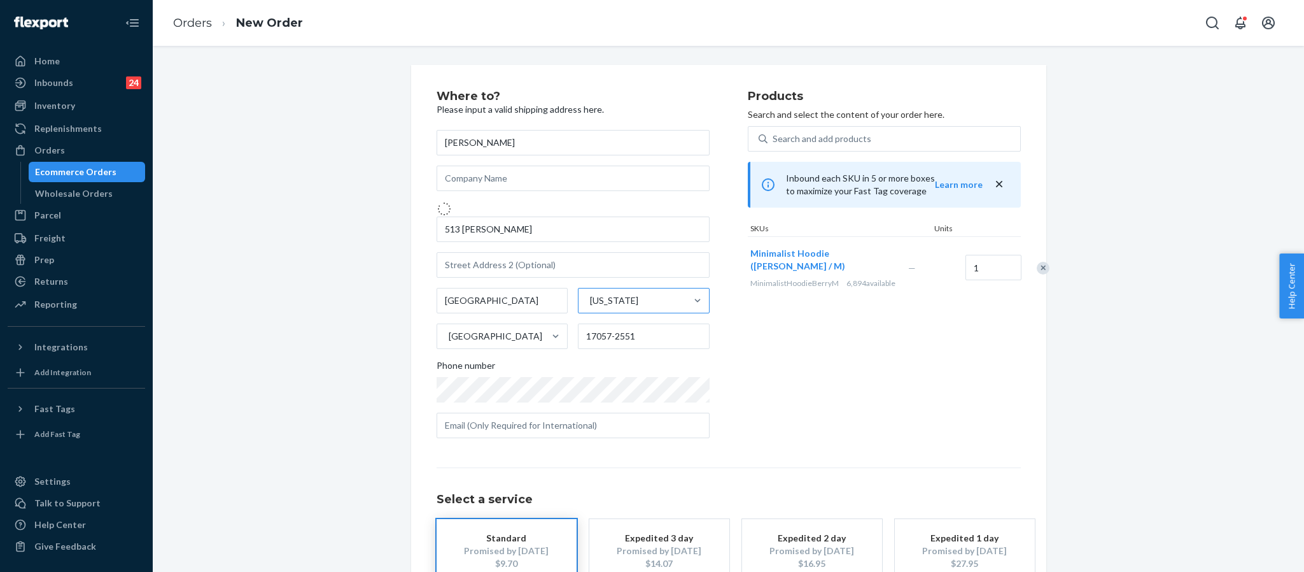
type input "[STREET_ADDRESS][PERSON_NAME]"
type input "17057"
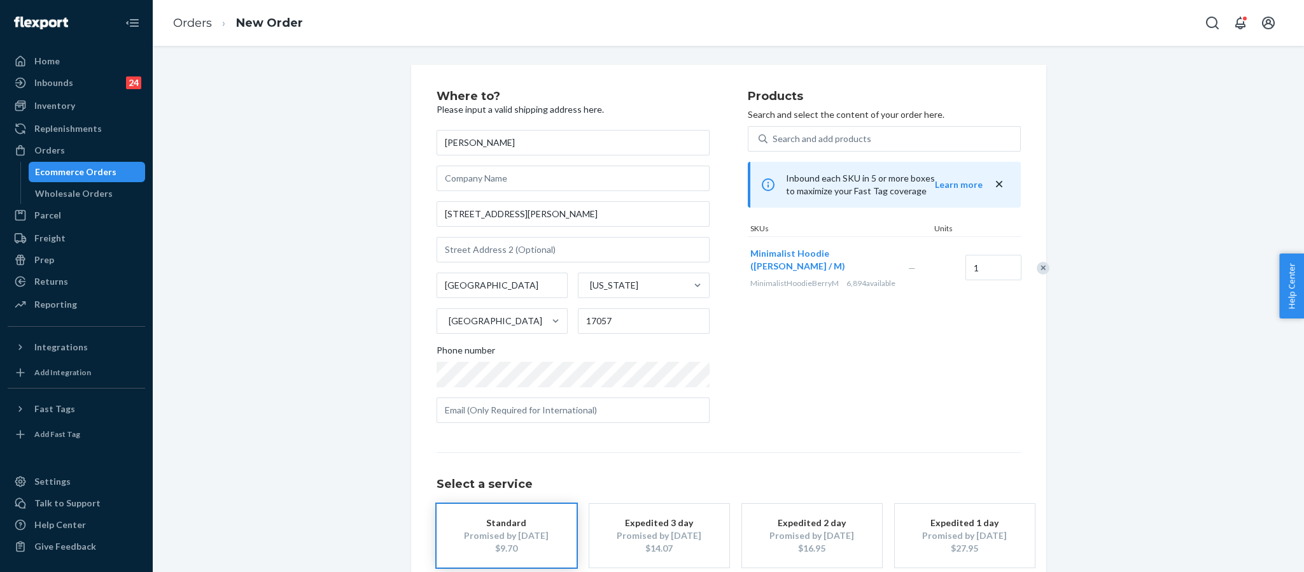
click at [497, 367] on label "Phone number" at bounding box center [573, 365] width 273 height 43
click at [925, 381] on div "Products Search and select the content of your order here. Search and add produ…" at bounding box center [884, 261] width 273 height 342
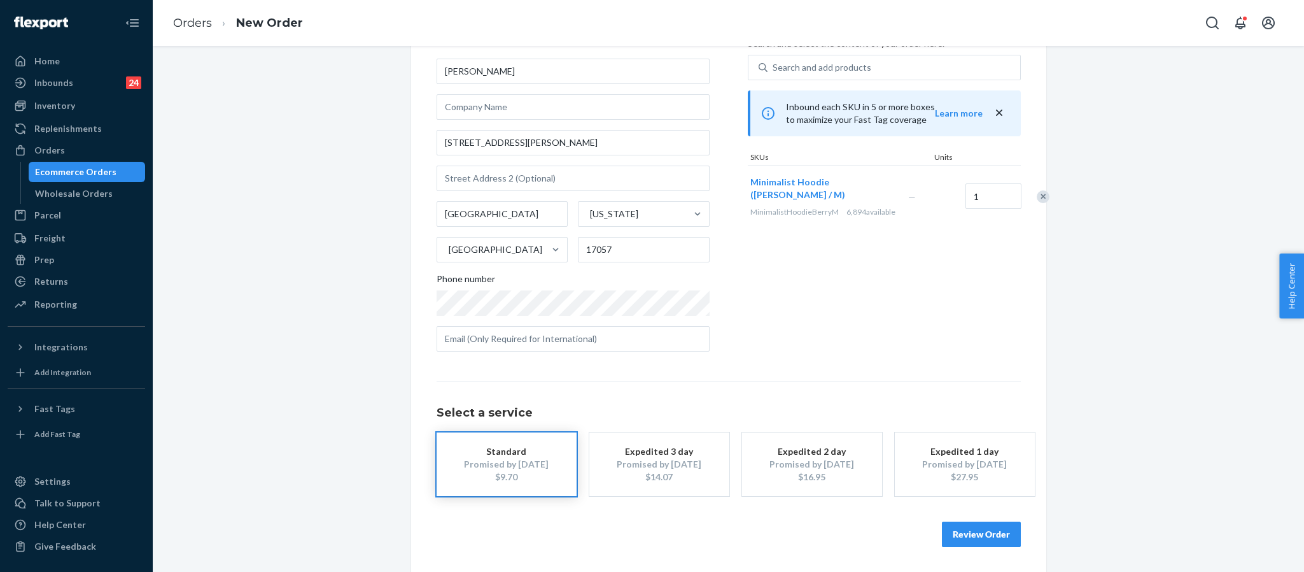
click at [969, 535] on button "Review Order" at bounding box center [981, 533] width 79 height 25
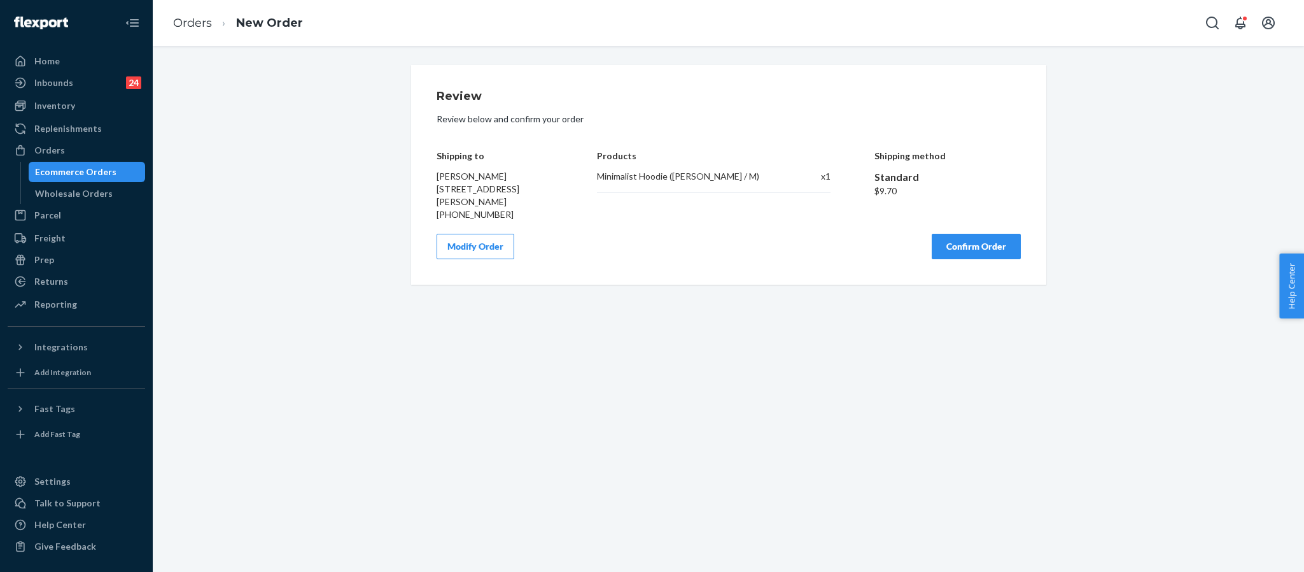
scroll to position [0, 0]
click at [983, 235] on button "Confirm Order" at bounding box center [976, 246] width 89 height 25
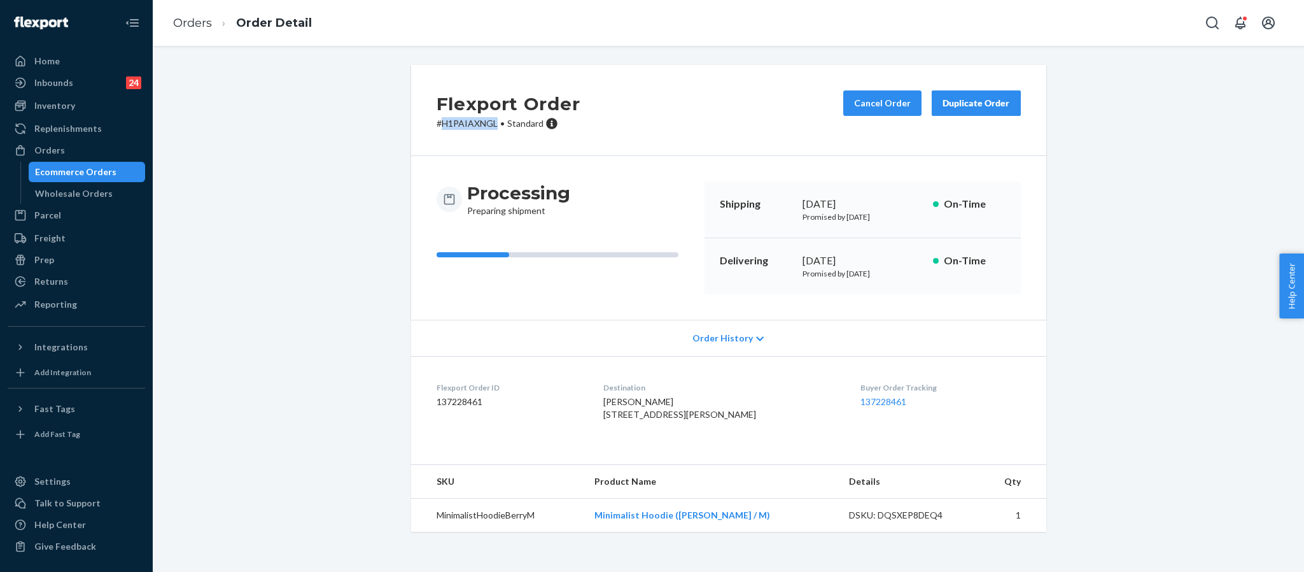
drag, startPoint x: 434, startPoint y: 123, endPoint x: 491, endPoint y: 132, distance: 57.3
click at [491, 132] on div "Flexport Order # H1PAIAXNGL • Standard Cancel Order Duplicate Order" at bounding box center [728, 110] width 635 height 91
copy p "H1PAIAXNGL"
drag, startPoint x: 600, startPoint y: 418, endPoint x: 740, endPoint y: 430, distance: 139.9
click at [740, 430] on dl "Flexport Order ID 137228461 Destination [PERSON_NAME] [STREET_ADDRESS][PERSON_N…" at bounding box center [728, 403] width 635 height 95
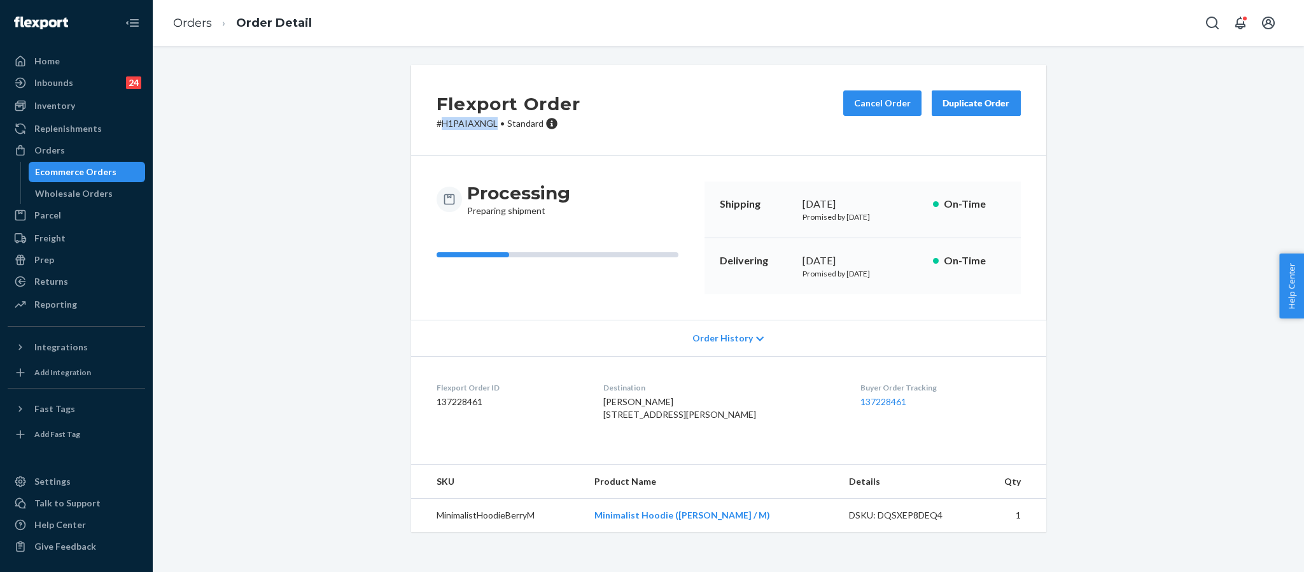
copy span "[STREET_ADDRESS][PERSON_NAME]"
drag, startPoint x: 747, startPoint y: 533, endPoint x: 621, endPoint y: 540, distance: 125.6
click at [621, 532] on td "Minimalist Hoodie ([PERSON_NAME] / M)" at bounding box center [711, 515] width 255 height 34
copy link "Minimalist Hoodie ([PERSON_NAME] / M)"
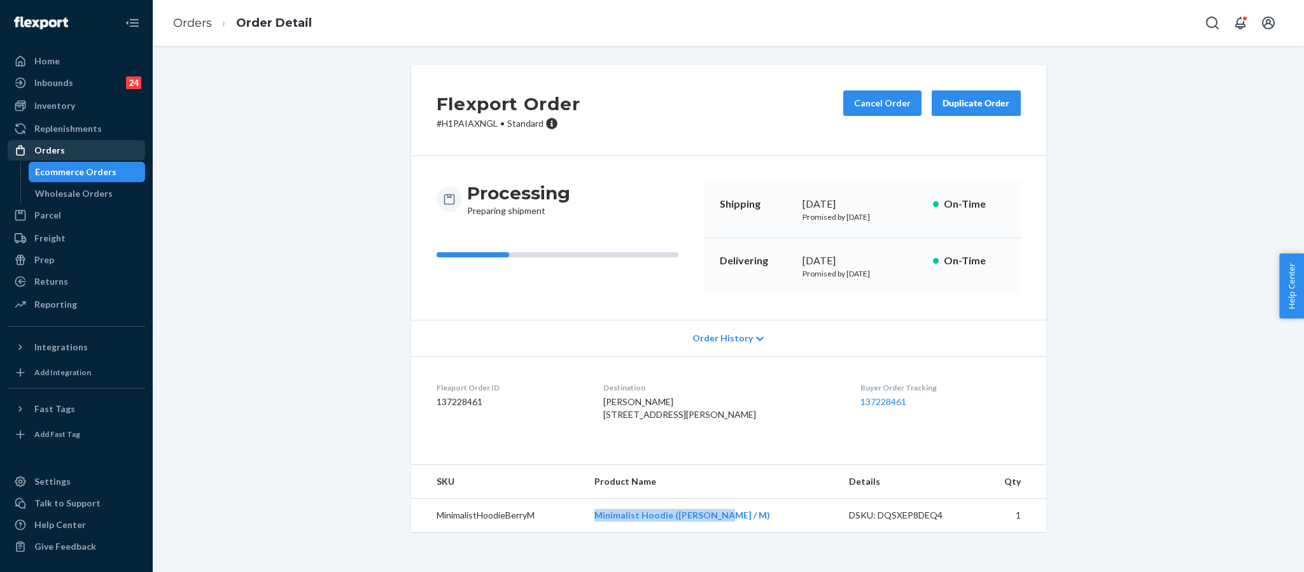
click at [85, 153] on div "Orders" at bounding box center [76, 150] width 135 height 18
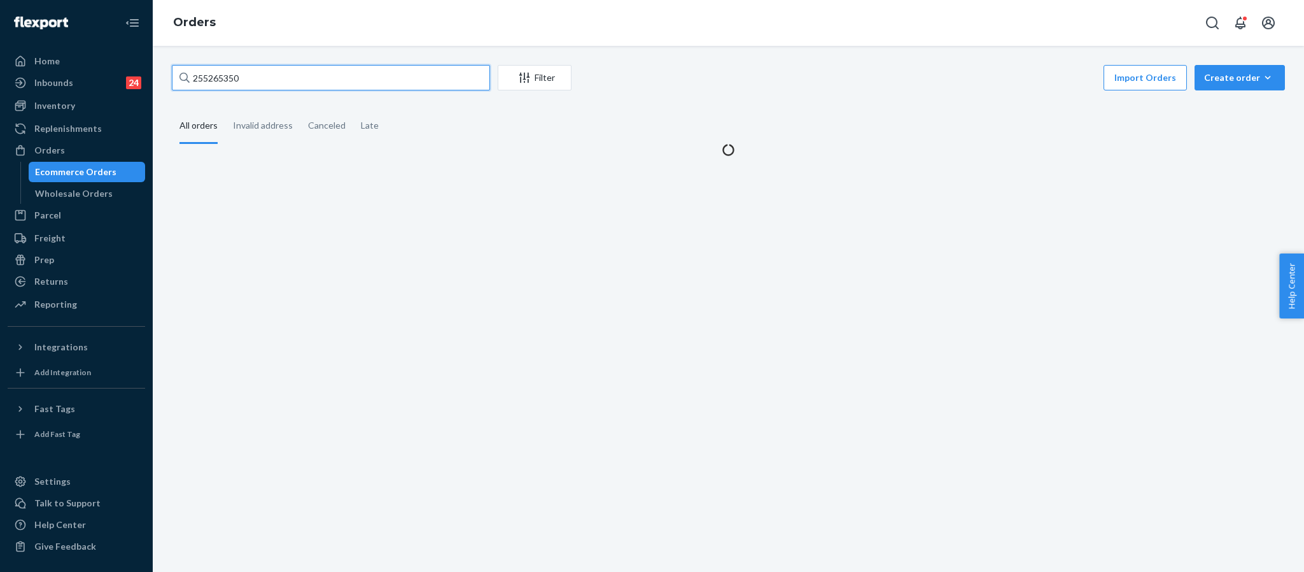
drag, startPoint x: 265, startPoint y: 86, endPoint x: 162, endPoint y: 82, distance: 103.2
click at [162, 82] on div "255265350 Filter Import Orders Create order Ecommerce order Removal order All o…" at bounding box center [728, 110] width 1132 height 91
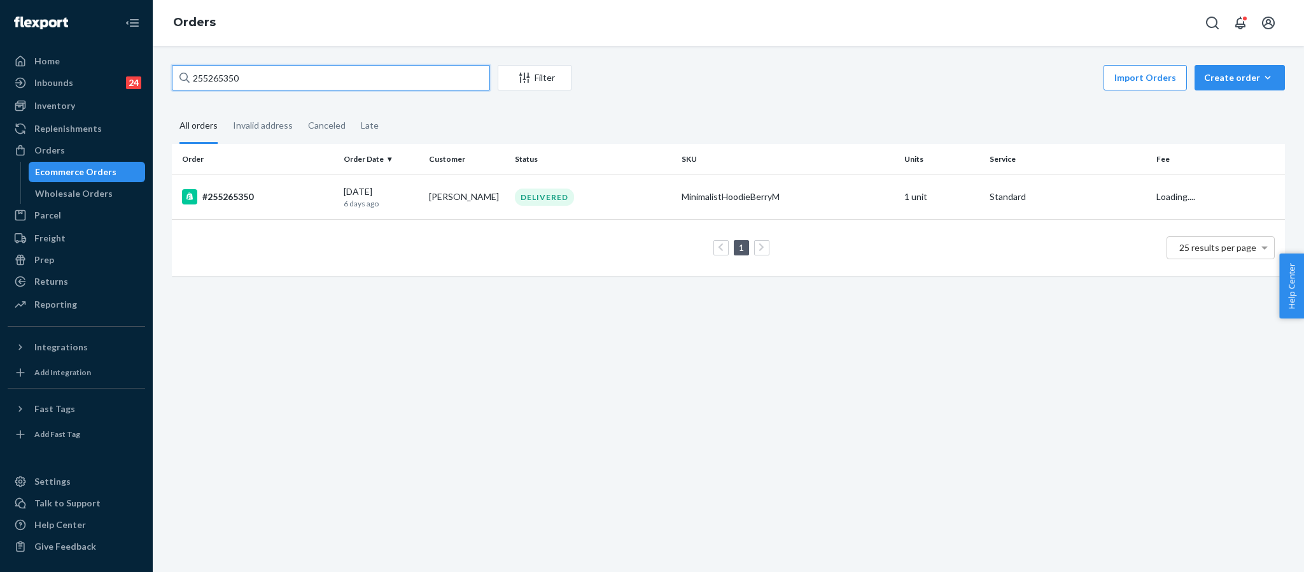
paste input "089865"
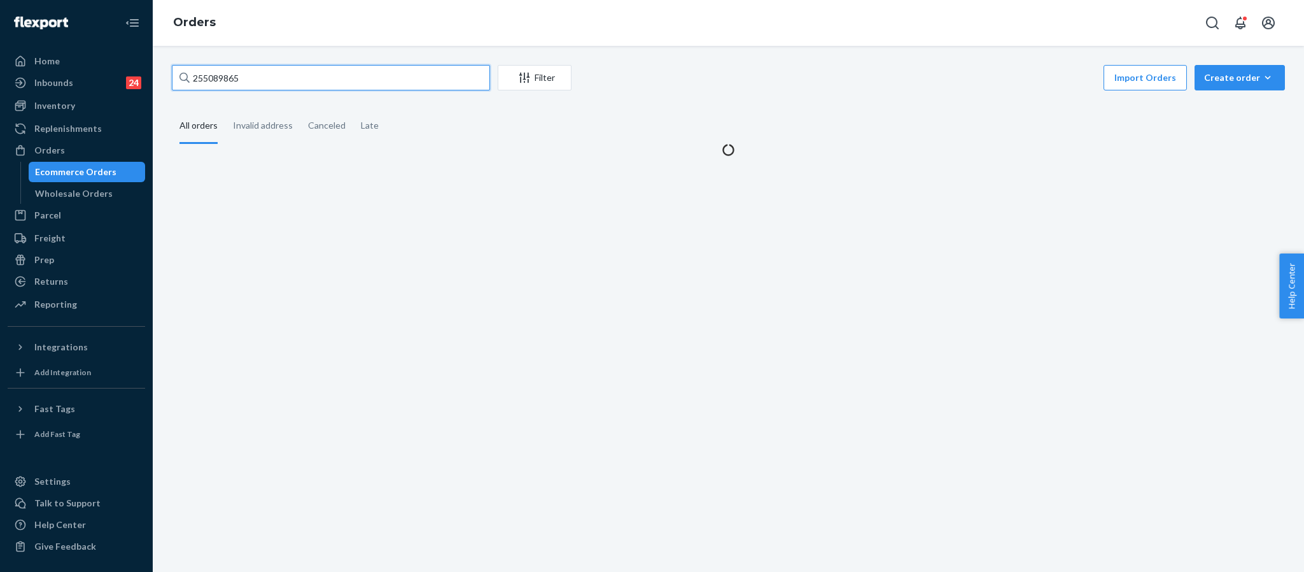
type input "255089865"
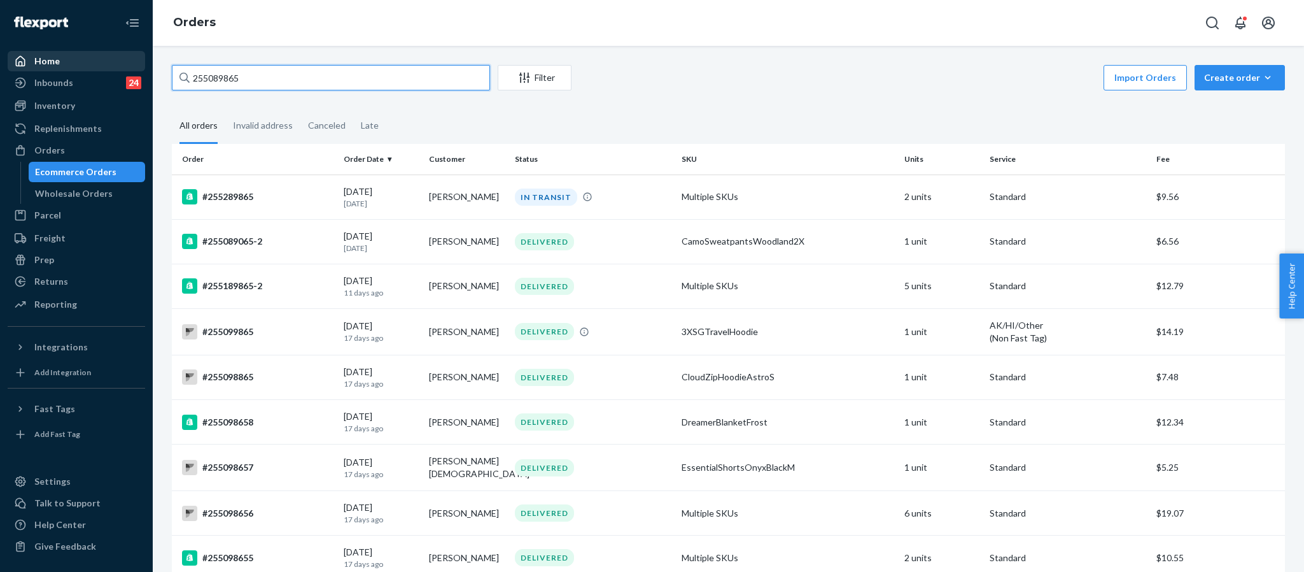
drag, startPoint x: 279, startPoint y: 71, endPoint x: 94, endPoint y: 56, distance: 185.8
click at [94, 56] on div "Home Inbounds 24 Shipping Plans Problems 24 Inventory Products Replenishments O…" at bounding box center [652, 286] width 1304 height 572
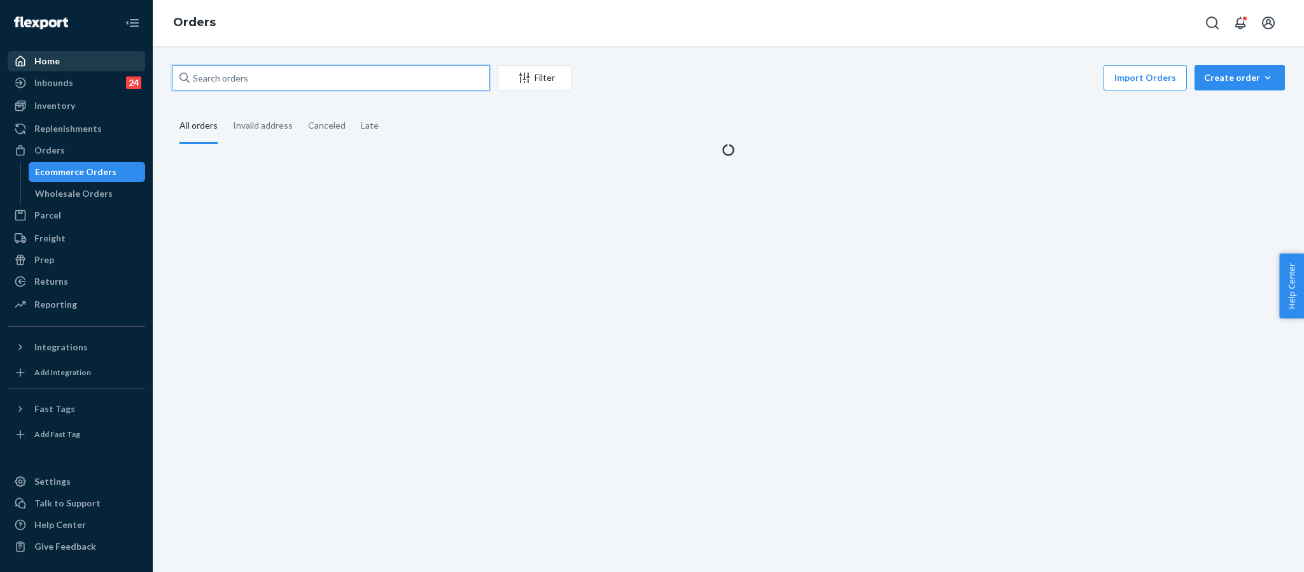
paste input "HYIYUDE3EG"
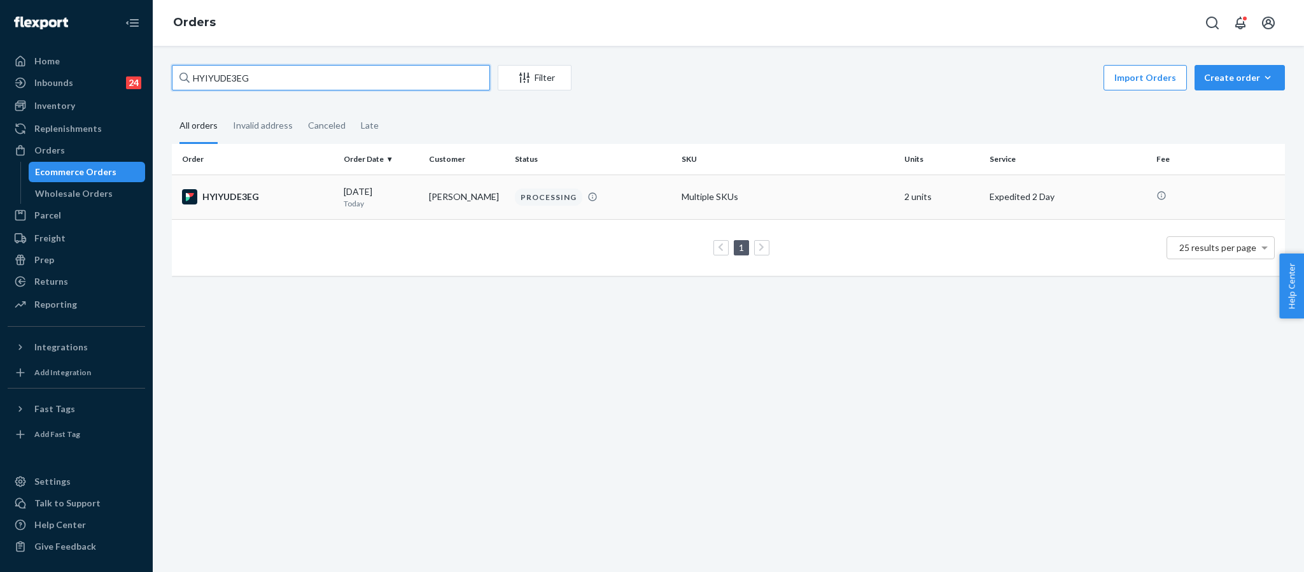
type input "HYIYUDE3EG"
click at [249, 193] on div "HYIYUDE3EG" at bounding box center [257, 196] width 151 height 15
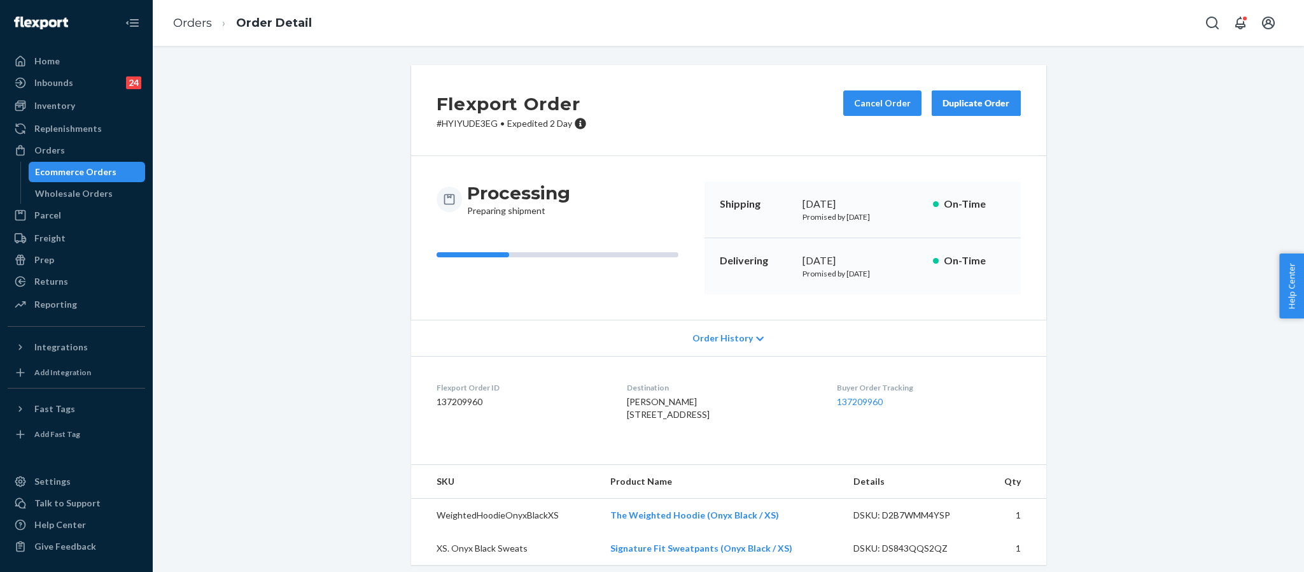
drag, startPoint x: 608, startPoint y: 418, endPoint x: 733, endPoint y: 430, distance: 126.0
click at [733, 430] on dl "Flexport Order ID 137209960 Destination [PERSON_NAME] [STREET_ADDRESS] US Buyer…" at bounding box center [728, 403] width 635 height 95
copy span "[STREET_ADDRESS]"
click at [74, 146] on div "Orders" at bounding box center [76, 150] width 135 height 18
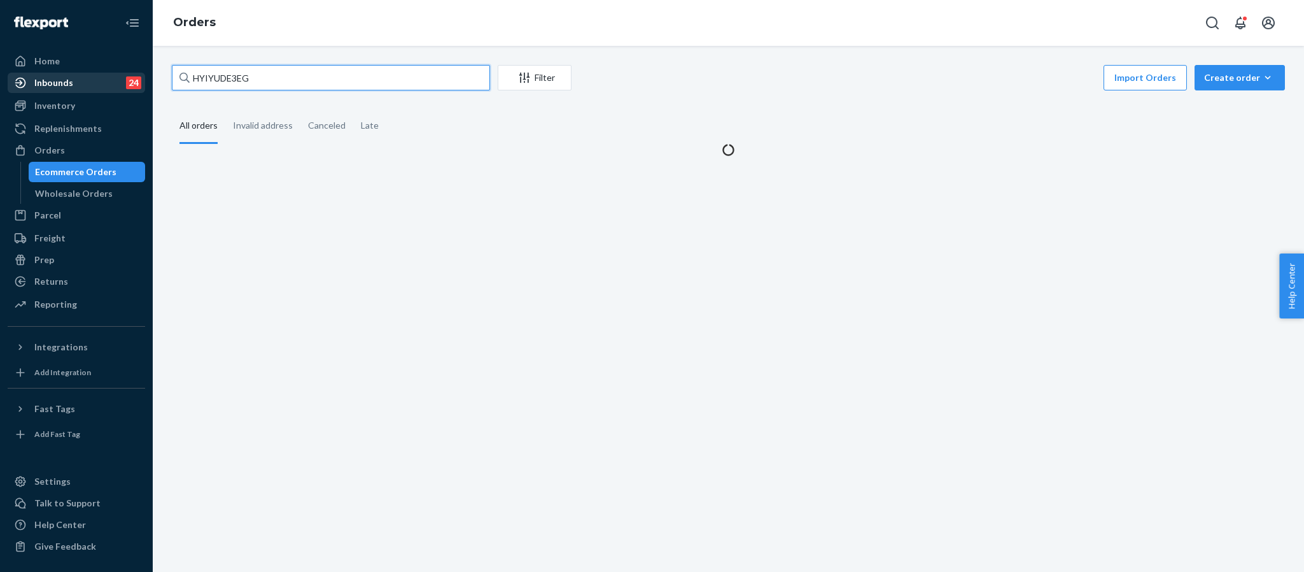
drag, startPoint x: 74, startPoint y: 146, endPoint x: 108, endPoint y: 77, distance: 76.3
click at [108, 77] on div "Home Inbounds 24 Shipping Plans Problems 24 Inventory Products Replenishments O…" at bounding box center [652, 286] width 1304 height 572
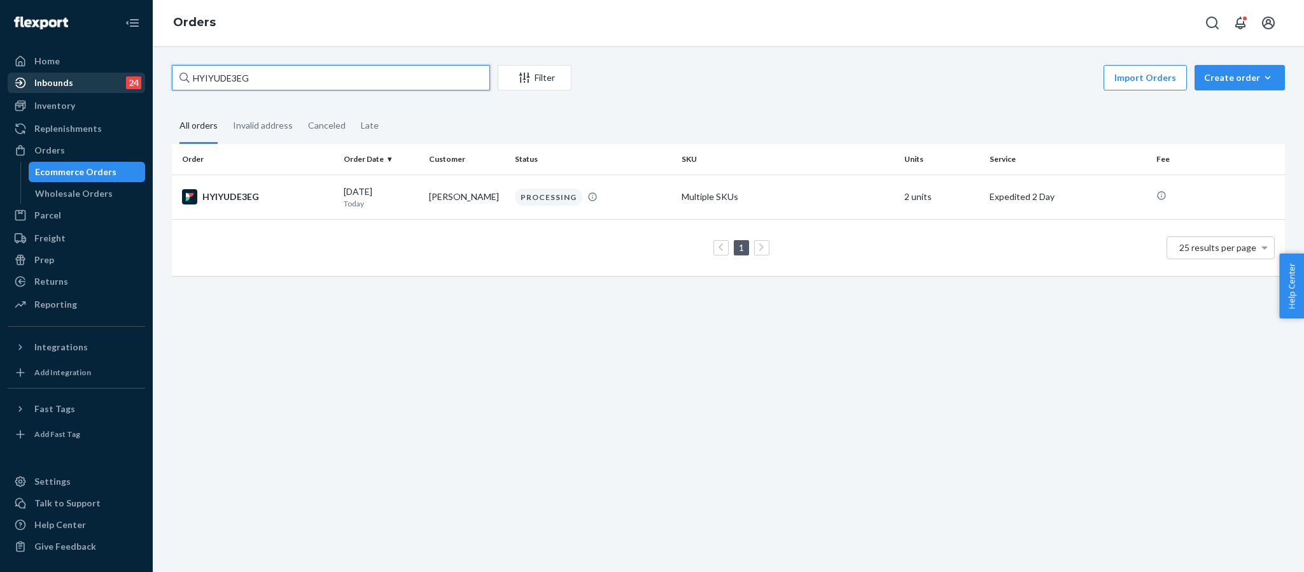
paste input "255195585"
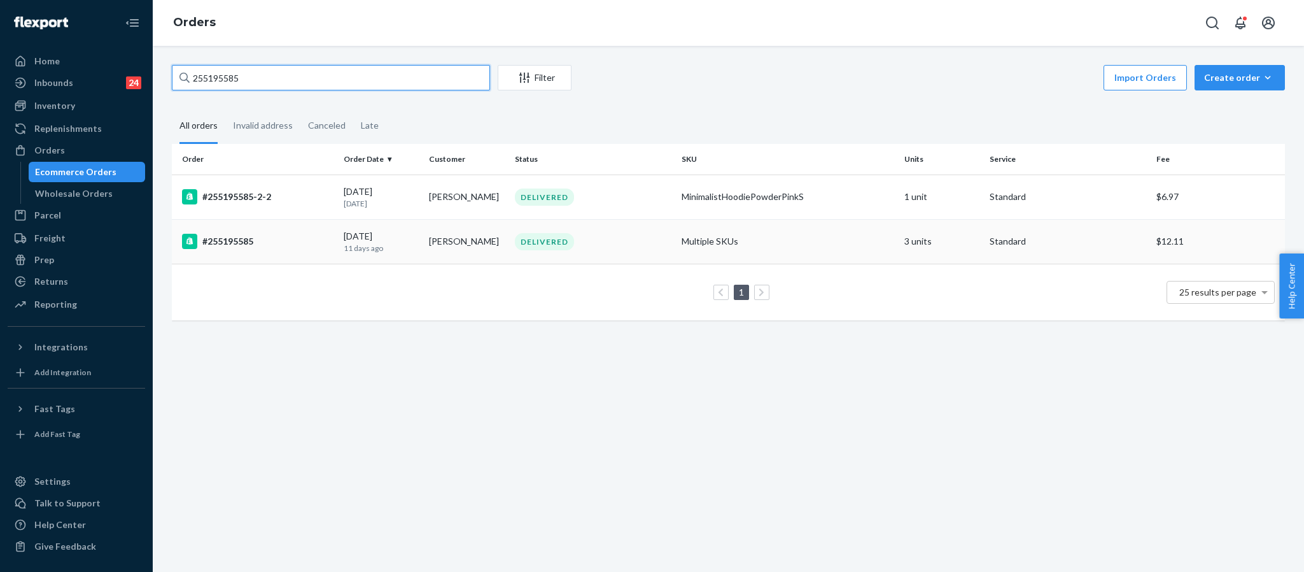
type input "255195585"
click at [255, 245] on div "#255195585" at bounding box center [257, 241] width 151 height 15
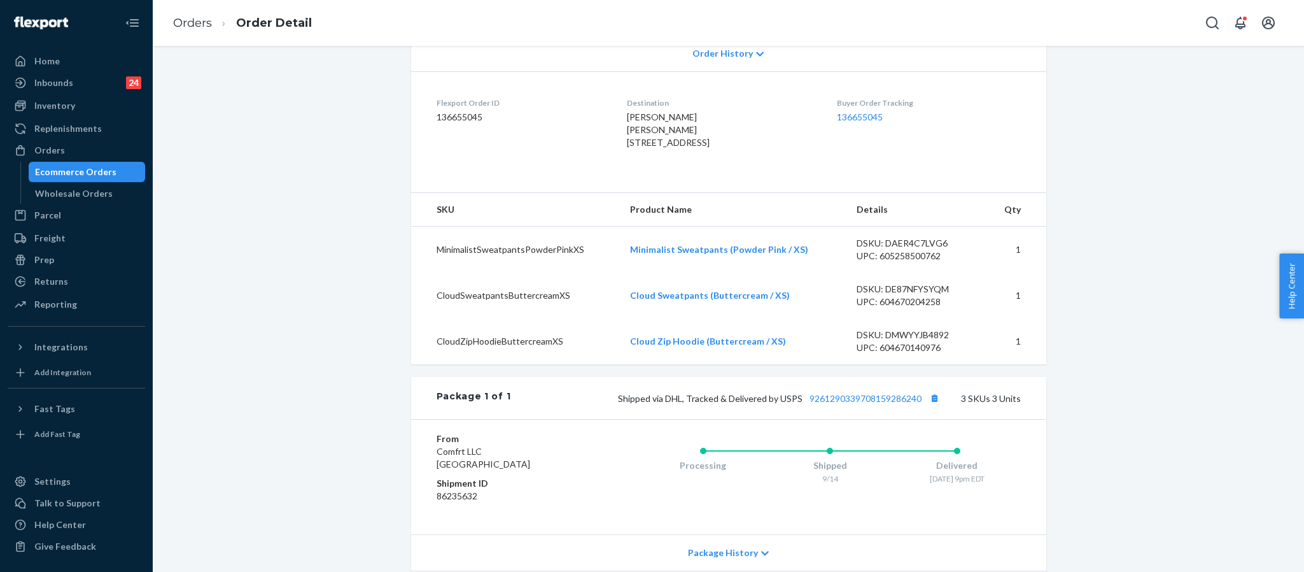
scroll to position [286, 0]
click at [180, 31] on li "Orders" at bounding box center [192, 23] width 39 height 17
drag, startPoint x: 190, startPoint y: 25, endPoint x: 258, endPoint y: 46, distance: 71.3
click at [190, 24] on link "Orders" at bounding box center [192, 23] width 39 height 14
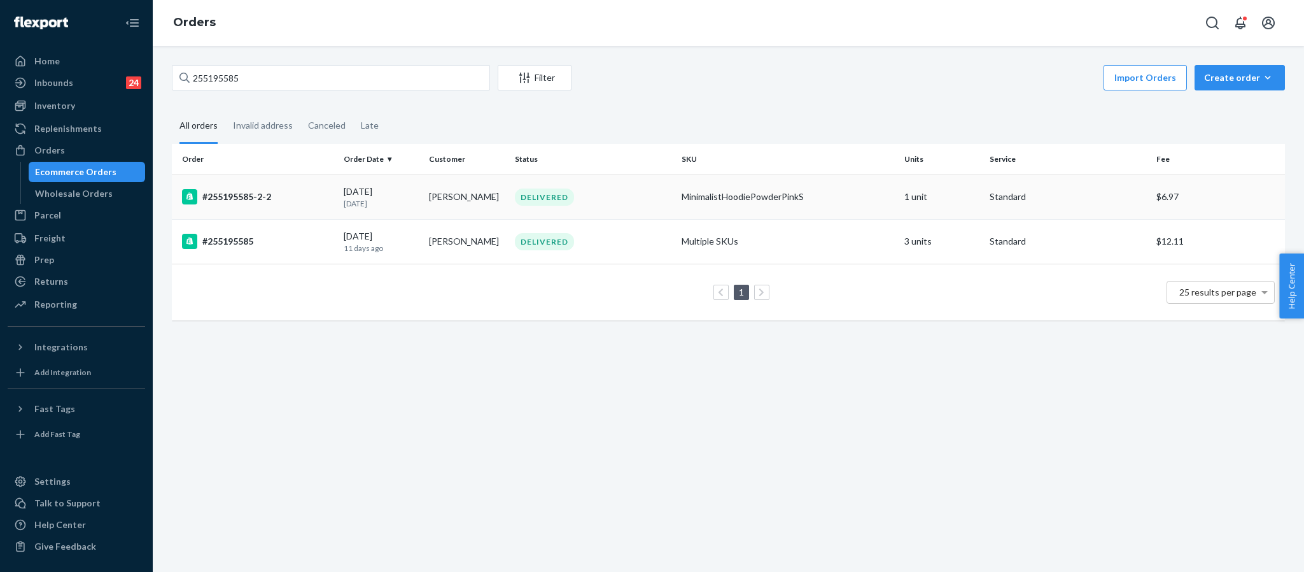
click at [260, 199] on div "#255195585-2-2" at bounding box center [257, 196] width 151 height 15
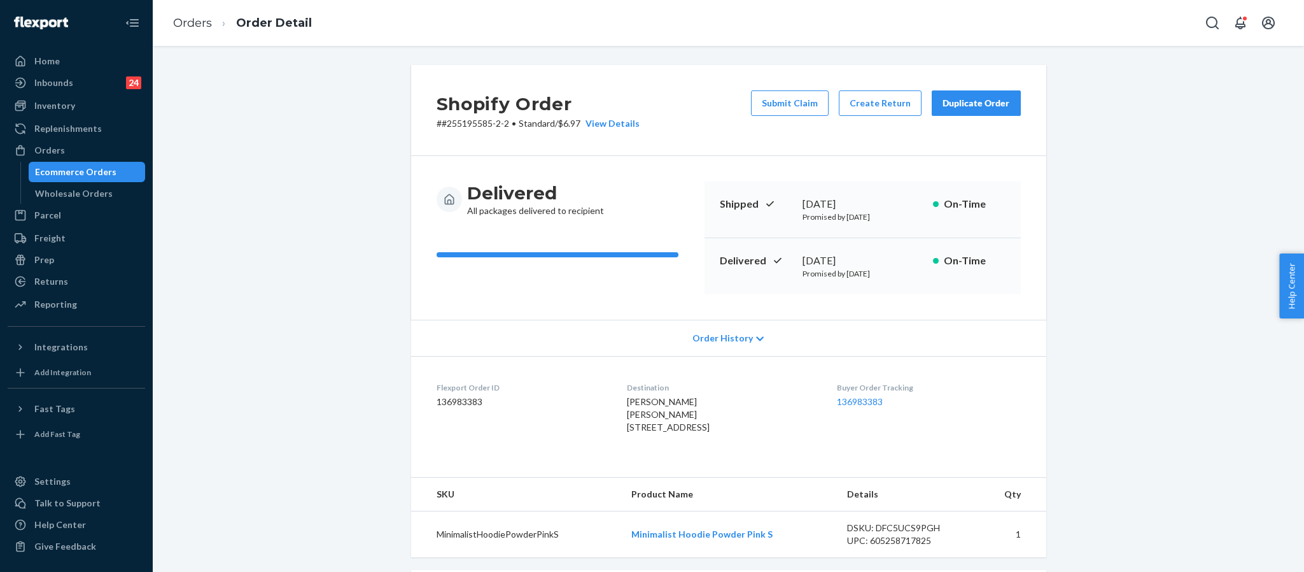
scroll to position [313, 0]
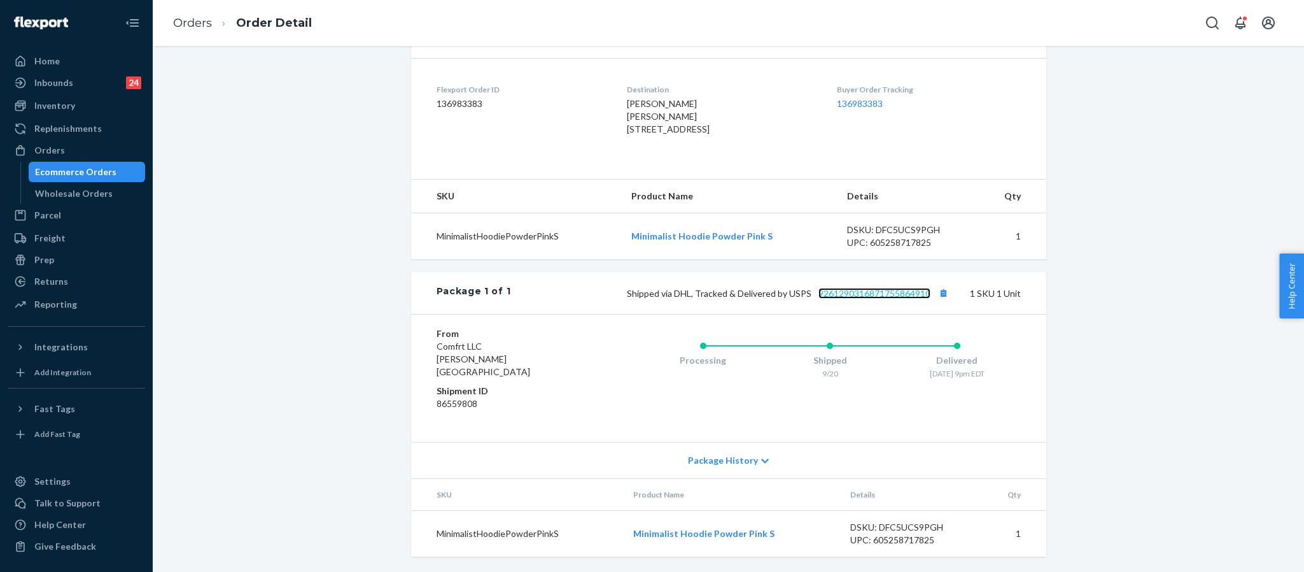
click at [890, 299] on link "9261290316871755864910" at bounding box center [875, 293] width 112 height 11
click at [71, 144] on div "Orders" at bounding box center [76, 150] width 135 height 18
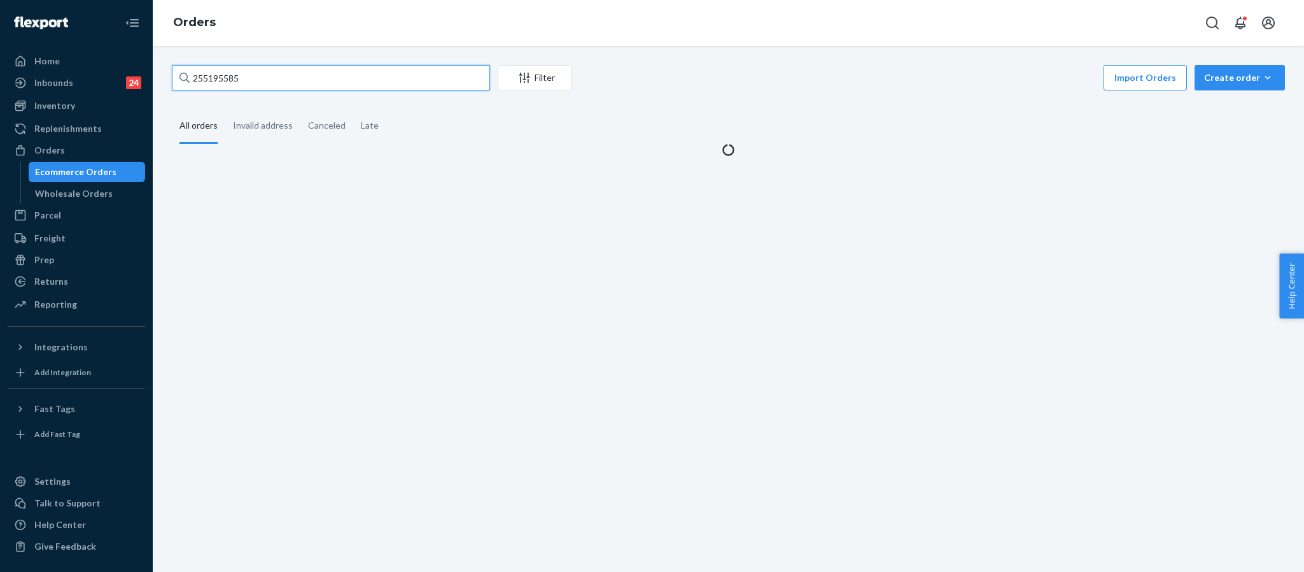
drag, startPoint x: 258, startPoint y: 77, endPoint x: 157, endPoint y: 71, distance: 101.4
click at [157, 71] on div "255195585 Filter Import Orders Create order Ecommerce order Removal order All o…" at bounding box center [728, 309] width 1151 height 526
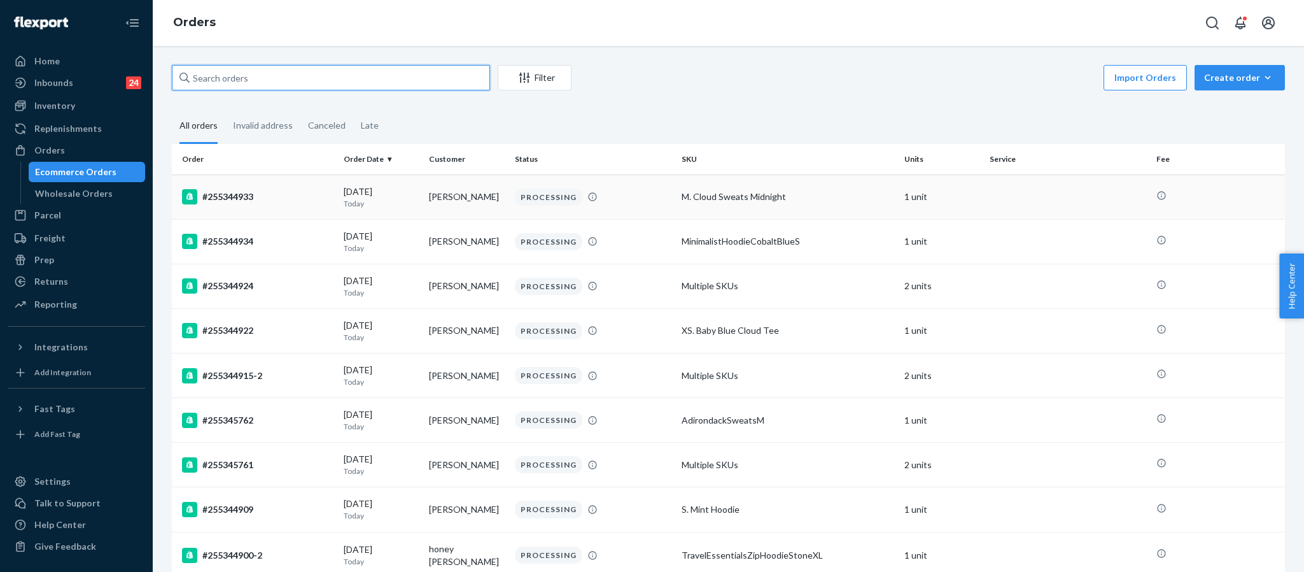
paste input "255280416"
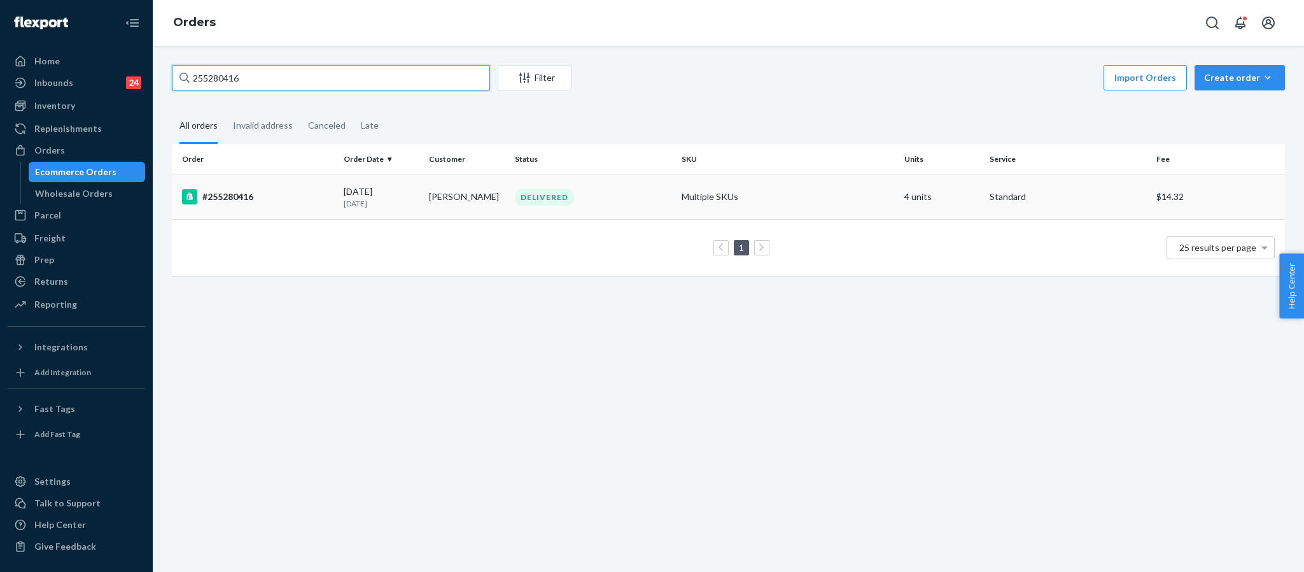
type input "255280416"
click at [247, 199] on div "#255280416" at bounding box center [257, 196] width 151 height 15
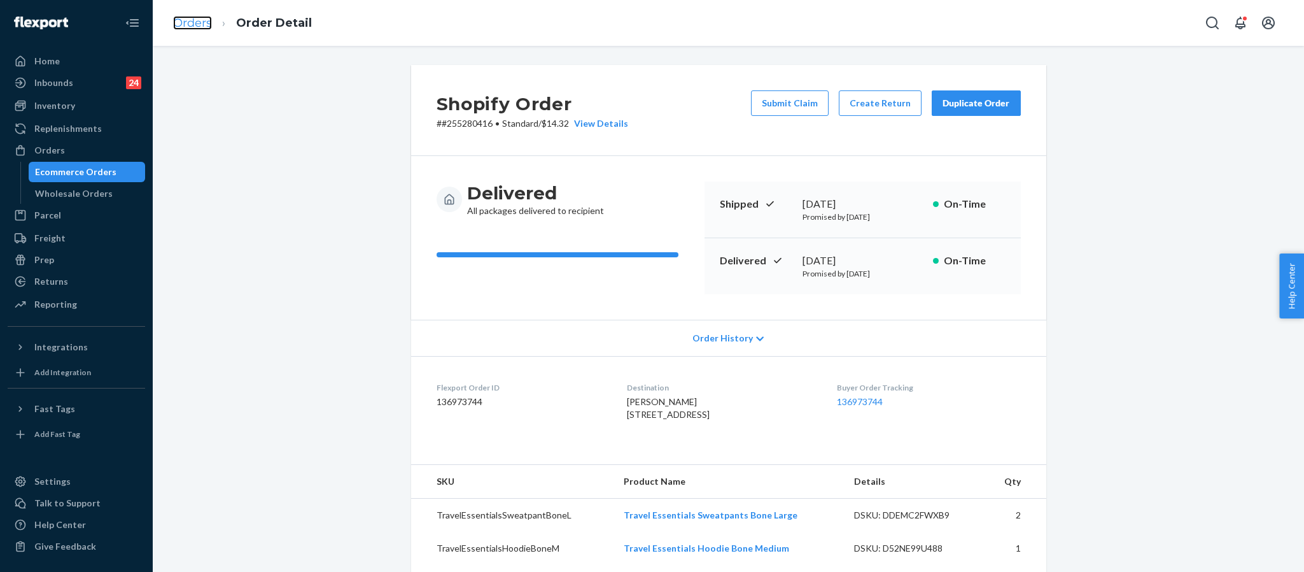
click at [183, 25] on link "Orders" at bounding box center [192, 23] width 39 height 14
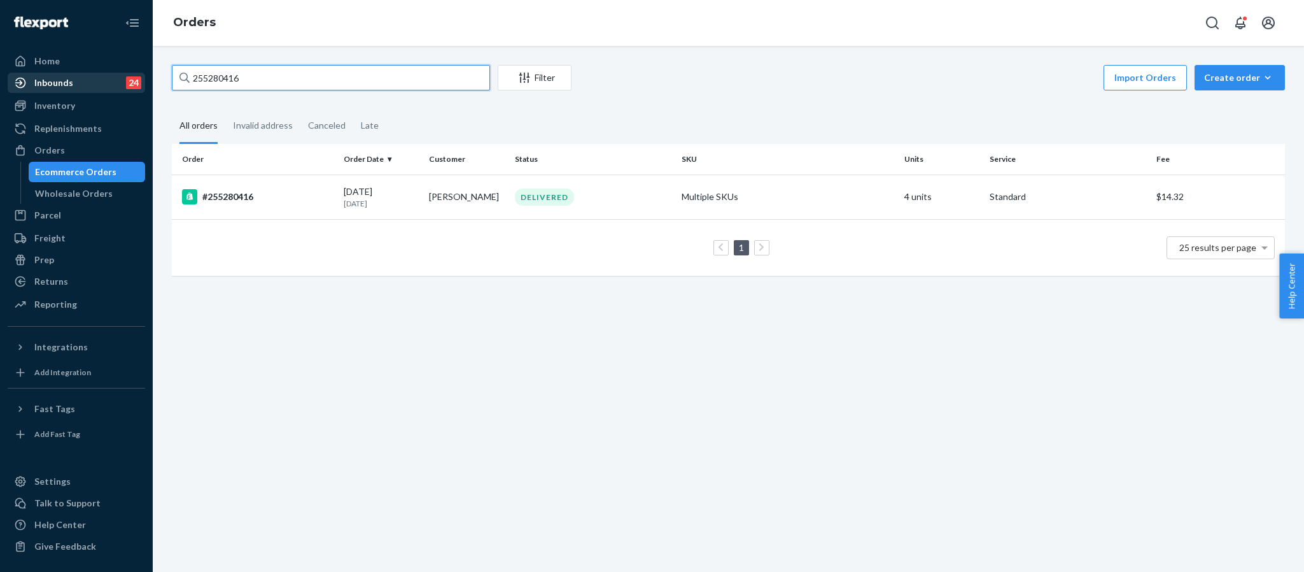
drag, startPoint x: 256, startPoint y: 79, endPoint x: 100, endPoint y: 73, distance: 156.0
click at [97, 74] on div "Home Inbounds 24 Shipping Plans Problems 24 Inventory Products Replenishments O…" at bounding box center [652, 286] width 1304 height 572
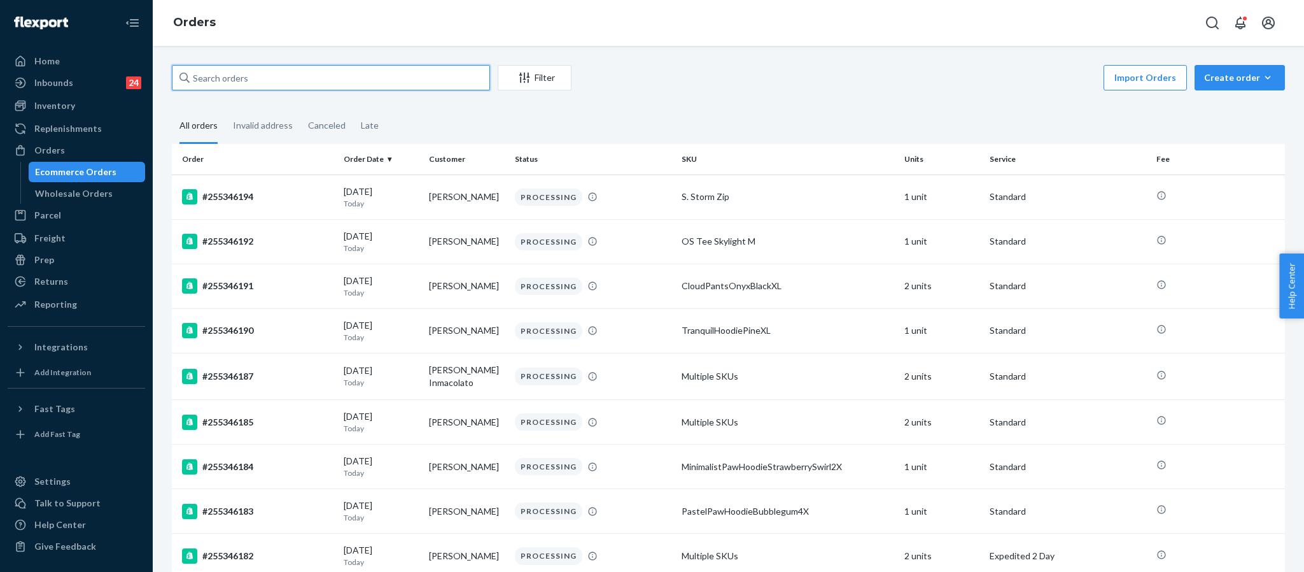
paste input "255293685"
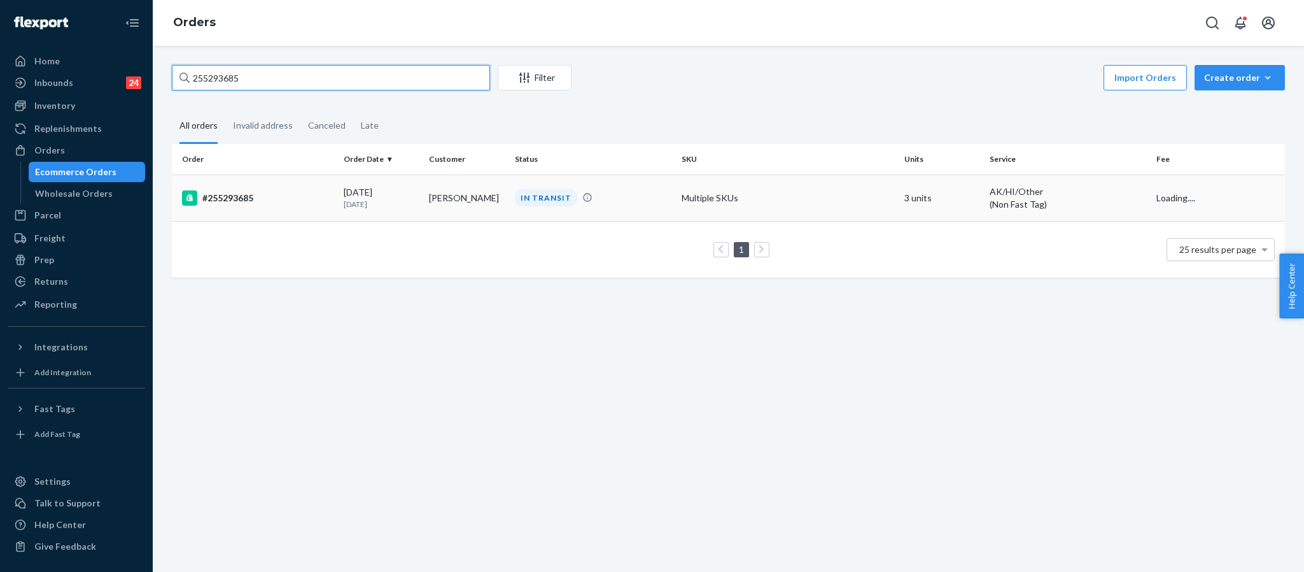
type input "255293685"
click at [248, 189] on td "#255293685" at bounding box center [255, 197] width 167 height 46
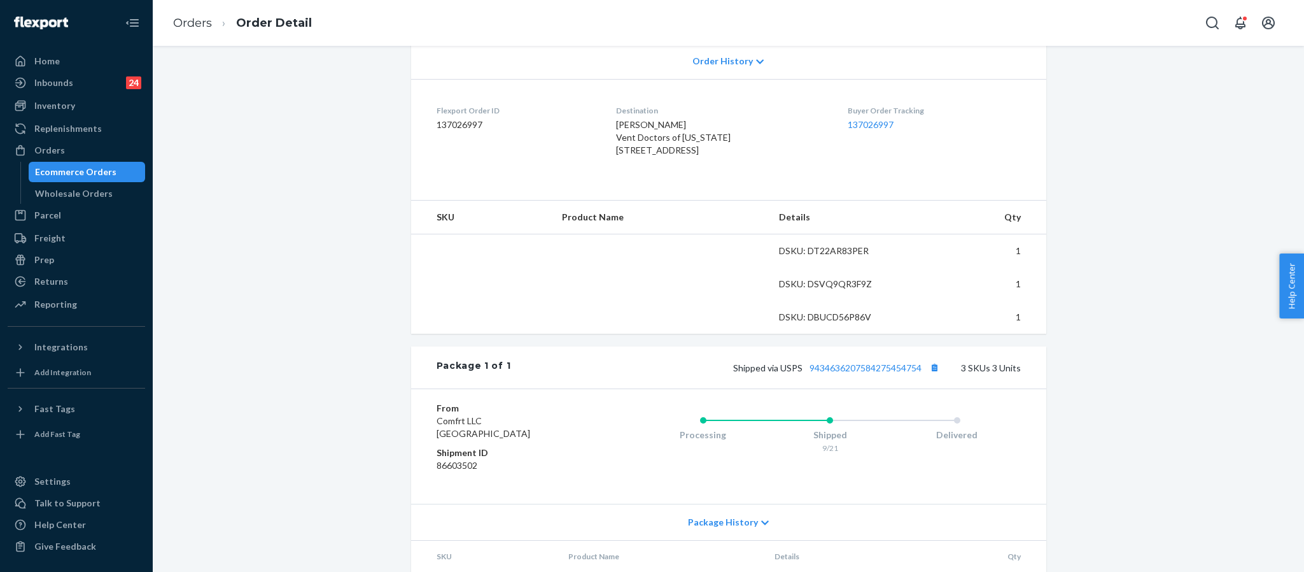
scroll to position [286, 0]
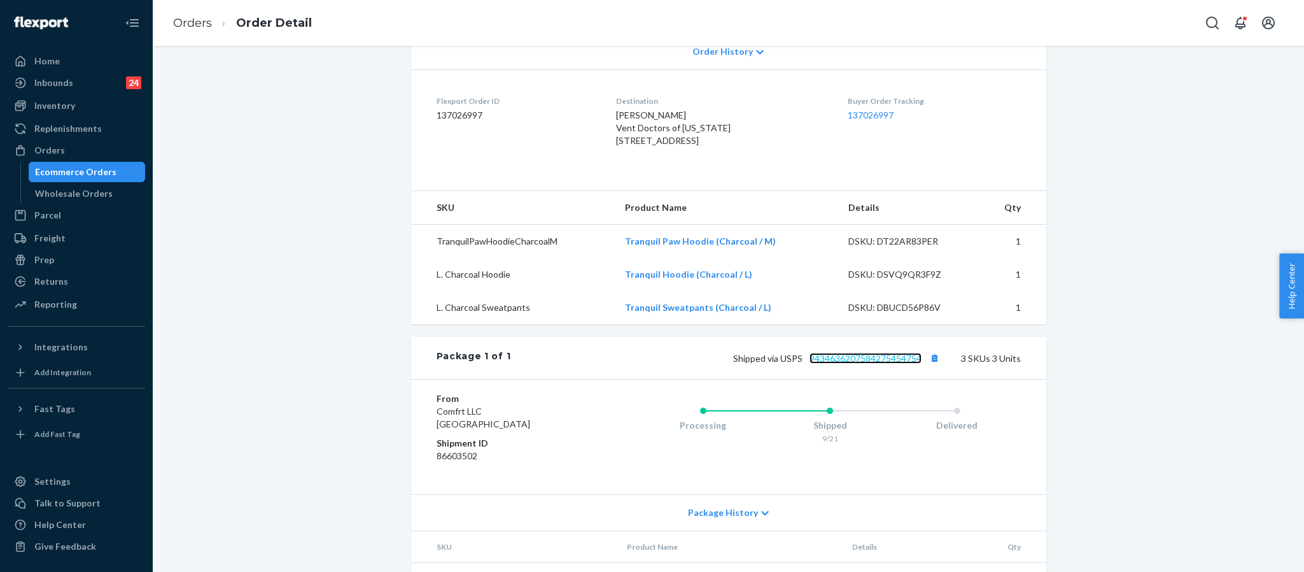
click at [860, 363] on link "9434636207584275454754" at bounding box center [866, 358] width 112 height 11
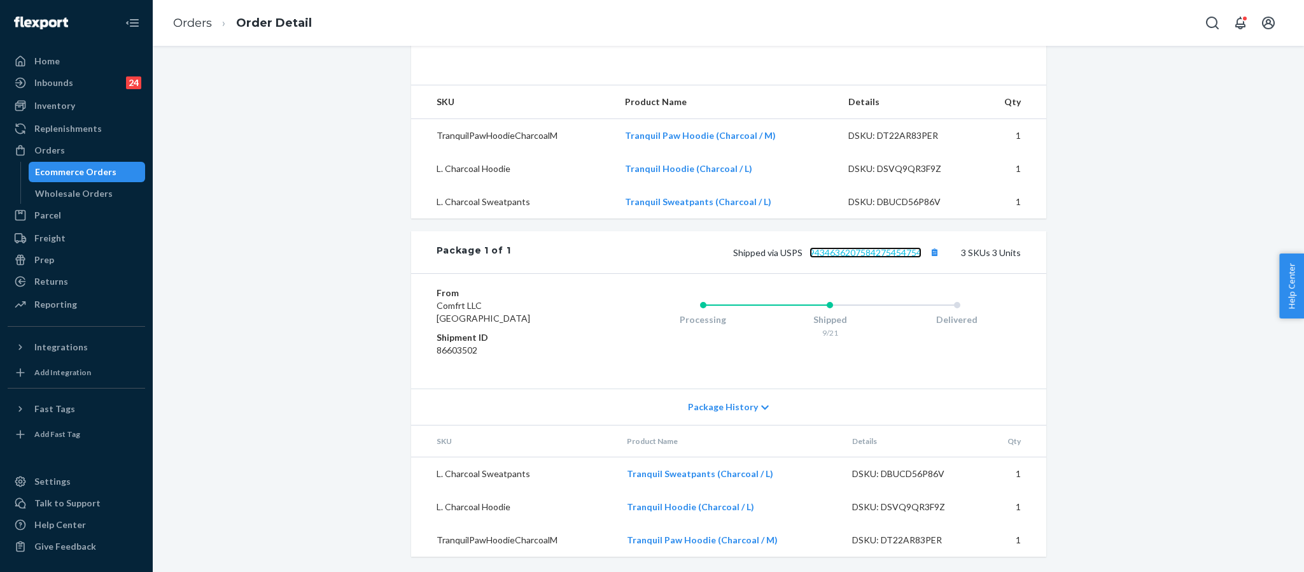
scroll to position [420, 0]
